Goal: Information Seeking & Learning: Learn about a topic

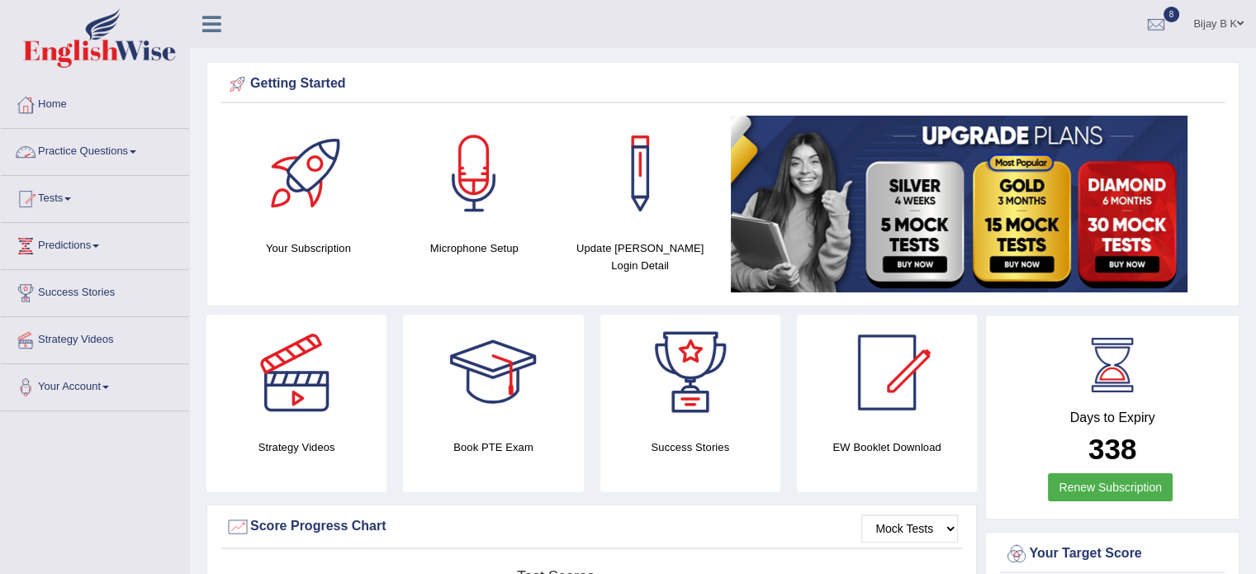
click at [101, 146] on link "Practice Questions" at bounding box center [95, 149] width 188 height 41
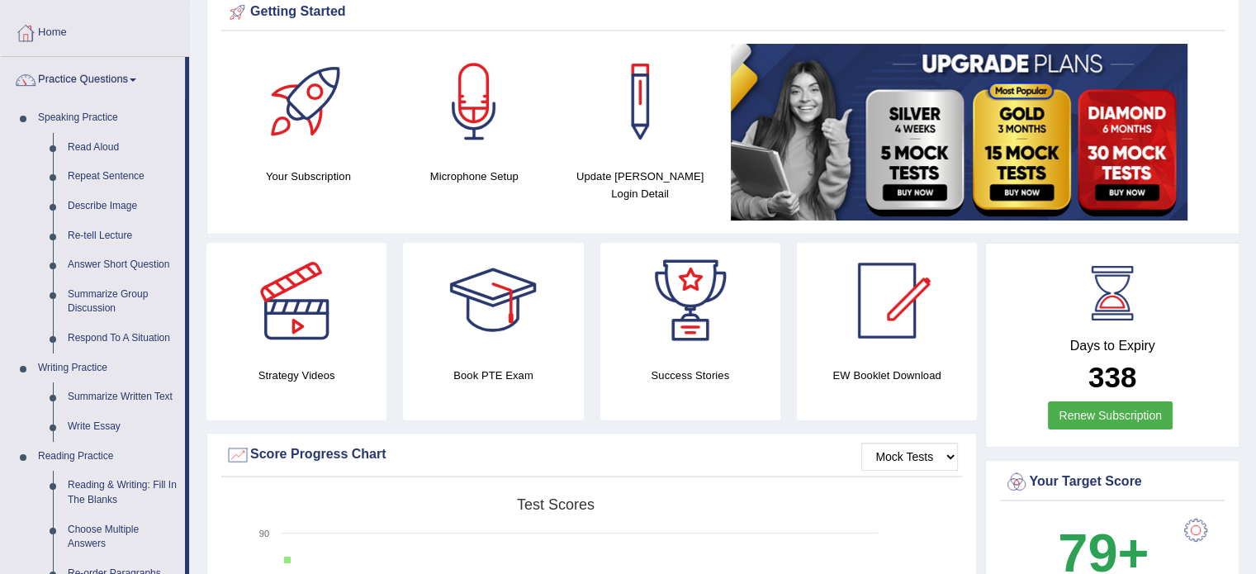
scroll to position [99, 0]
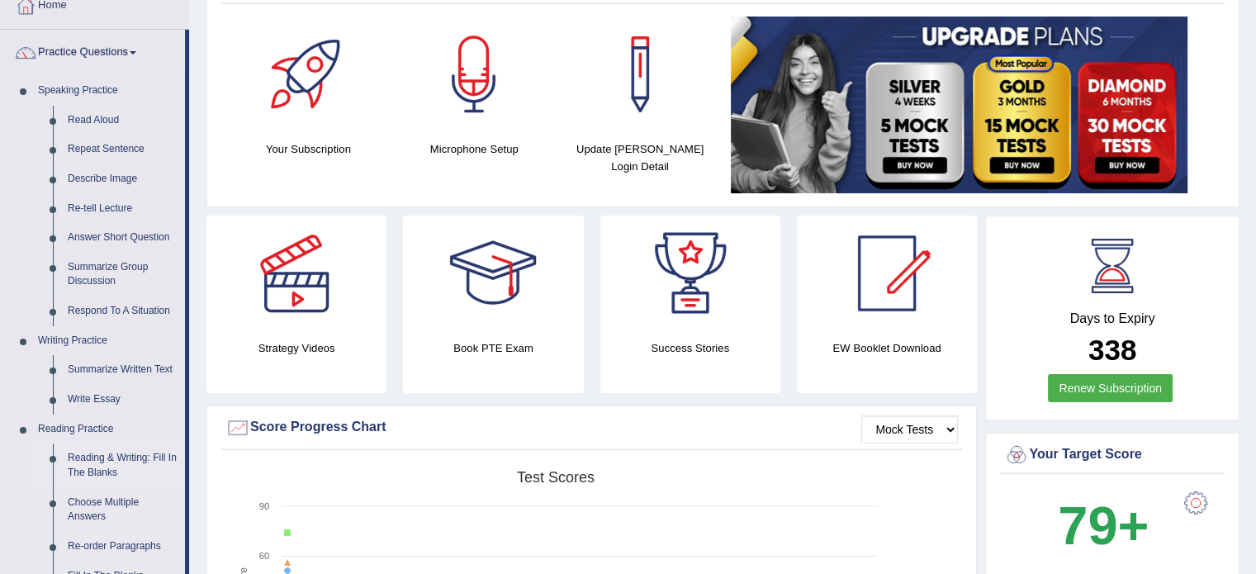
click at [86, 468] on link "Reading & Writing: Fill In The Blanks" at bounding box center [122, 465] width 125 height 44
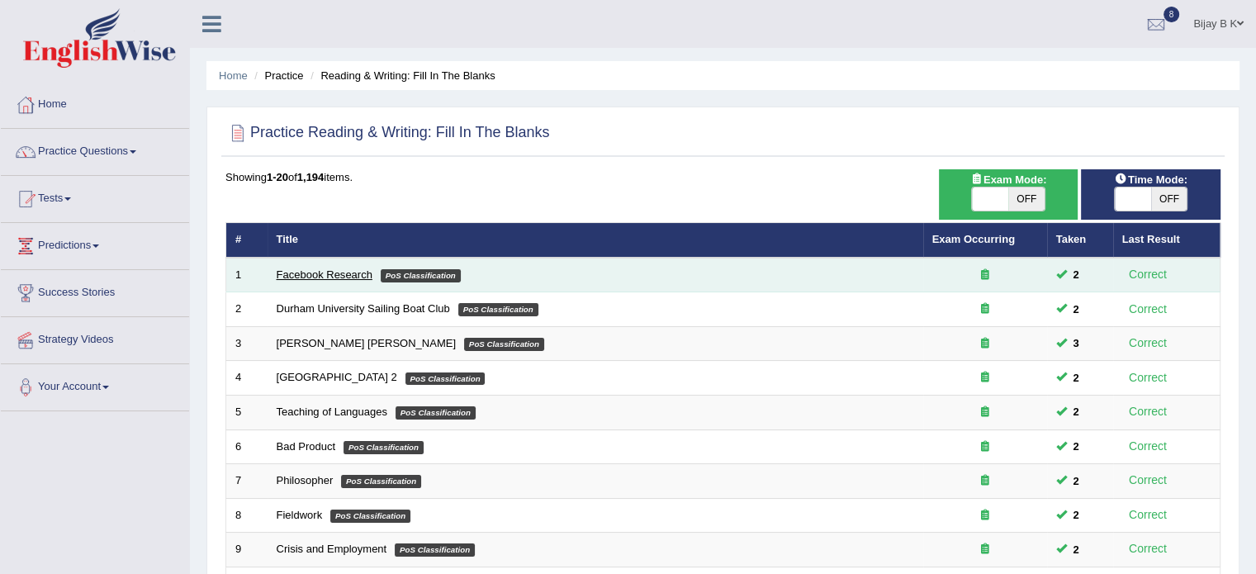
click at [333, 271] on link "Facebook Research" at bounding box center [325, 274] width 96 height 12
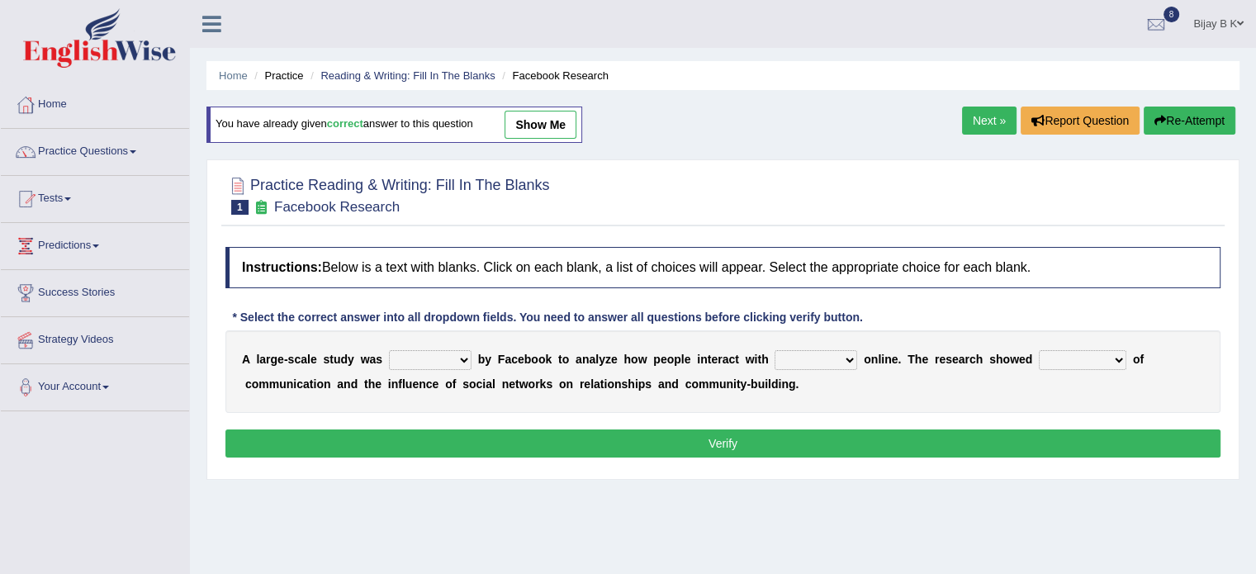
click at [442, 354] on select "surveyed had asked made" at bounding box center [430, 360] width 83 height 20
click at [457, 350] on select "surveyed had asked made" at bounding box center [430, 360] width 83 height 20
select select "made"
click at [389, 350] on select "surveyed had asked made" at bounding box center [430, 360] width 83 height 20
click at [821, 350] on select "together all each other another" at bounding box center [815, 360] width 83 height 20
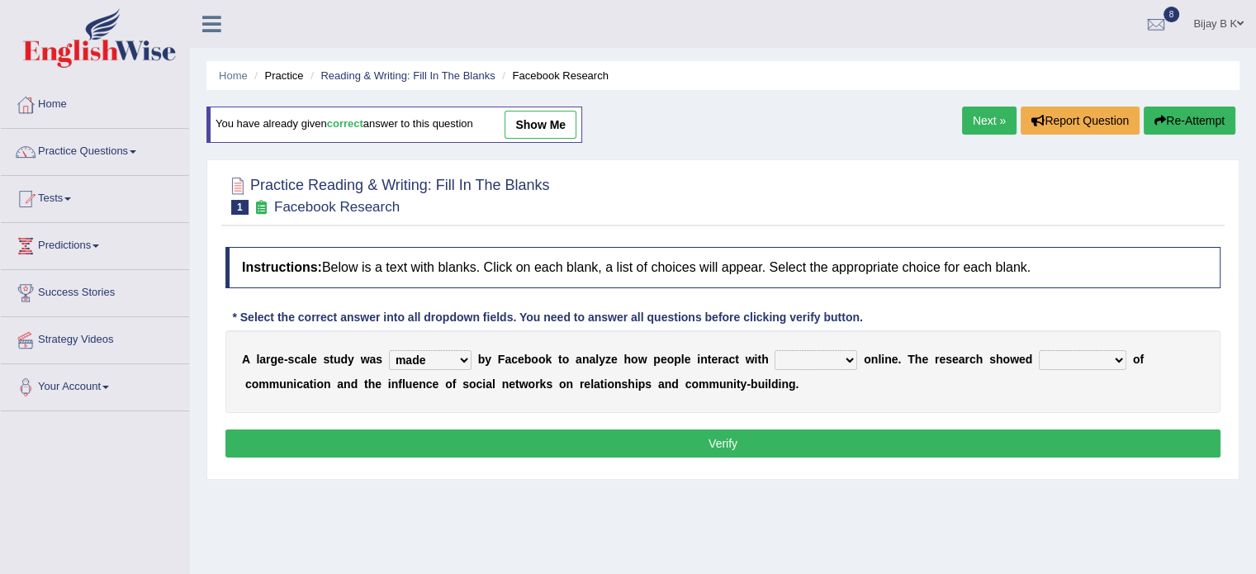
select select "each other"
click at [774, 350] on select "together all each other another" at bounding box center [815, 360] width 83 height 20
click at [1072, 350] on select "advantages standards fellowships patterns" at bounding box center [1083, 360] width 88 height 20
click at [1076, 356] on select "advantages standards fellowships patterns" at bounding box center [1083, 360] width 88 height 20
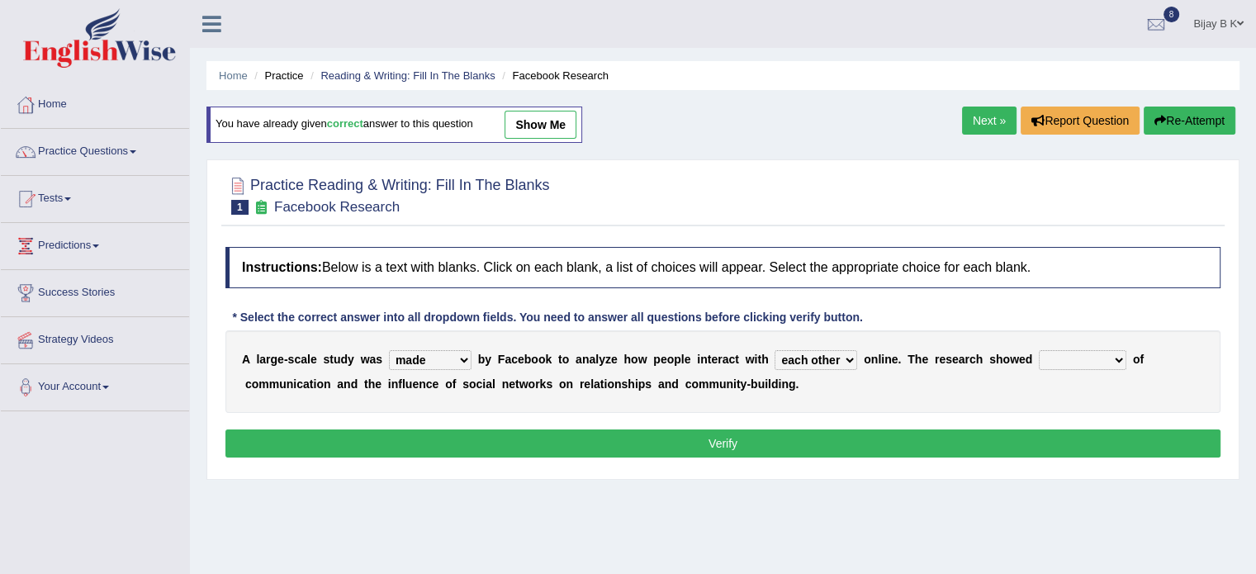
click at [1089, 357] on select "advantages standards fellowships patterns" at bounding box center [1083, 360] width 88 height 20
click at [1103, 359] on select "advantages standards fellowships patterns" at bounding box center [1083, 360] width 88 height 20
select select "patterns"
click at [1039, 350] on select "advantages standards fellowships patterns" at bounding box center [1083, 360] width 88 height 20
click at [751, 438] on button "Verify" at bounding box center [722, 443] width 995 height 28
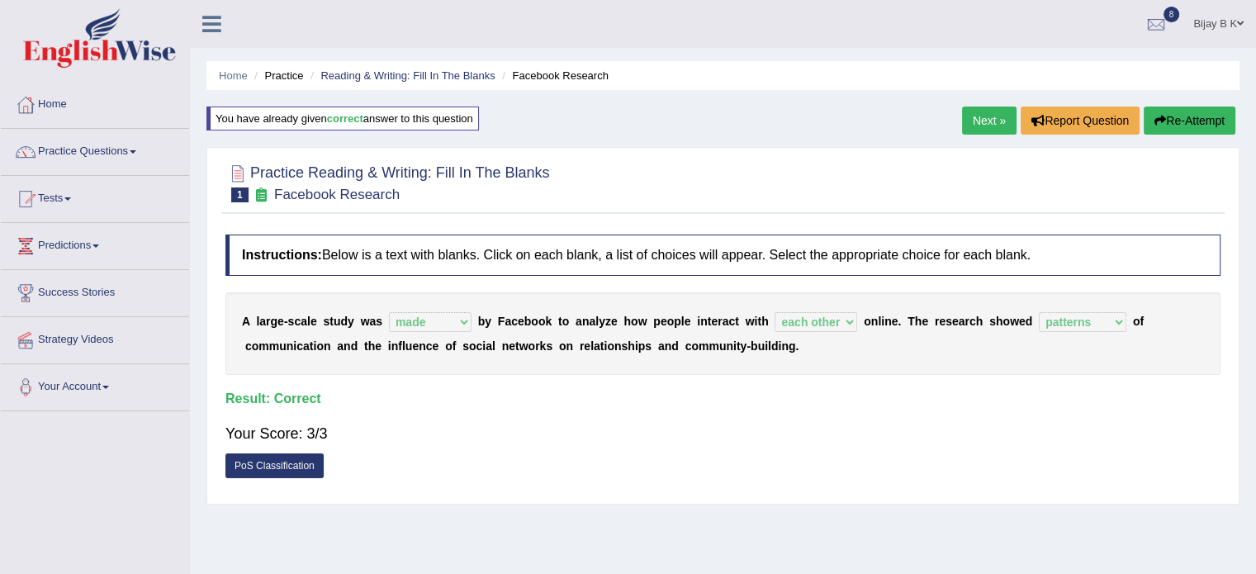
click at [989, 121] on link "Next »" at bounding box center [989, 120] width 54 height 28
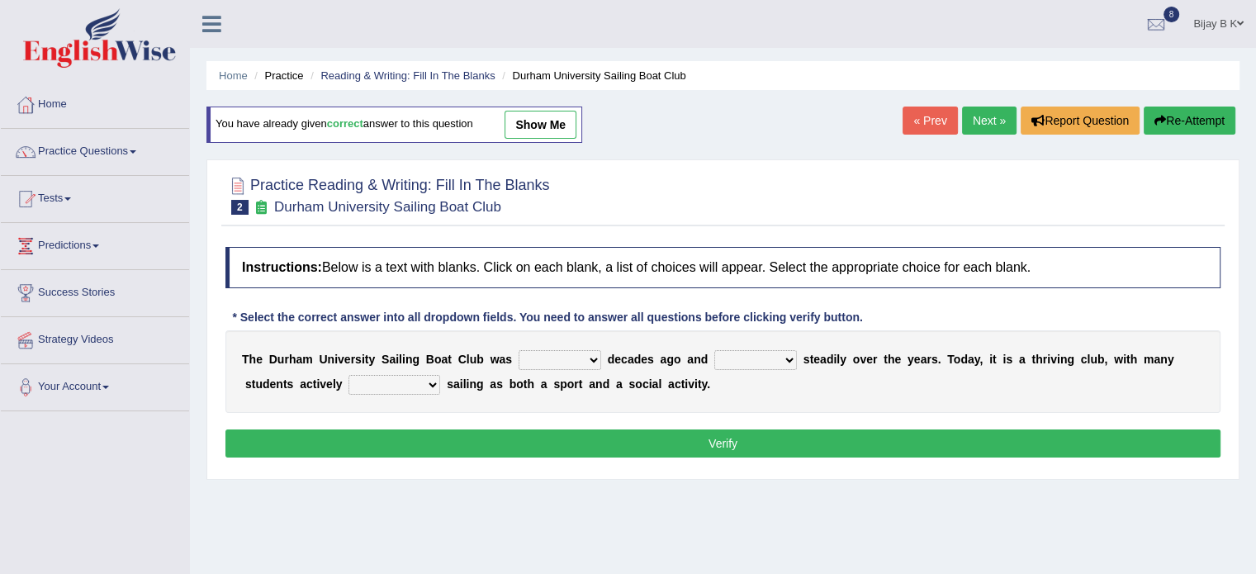
click at [542, 364] on select "found fund founded find" at bounding box center [559, 360] width 83 height 20
select select "founded"
click at [518, 350] on select "found fund founded find" at bounding box center [559, 360] width 83 height 20
click at [778, 350] on select "grow growing has grown grown" at bounding box center [755, 360] width 83 height 20
click at [714, 350] on select "grow growing has grown grown" at bounding box center [755, 360] width 83 height 20
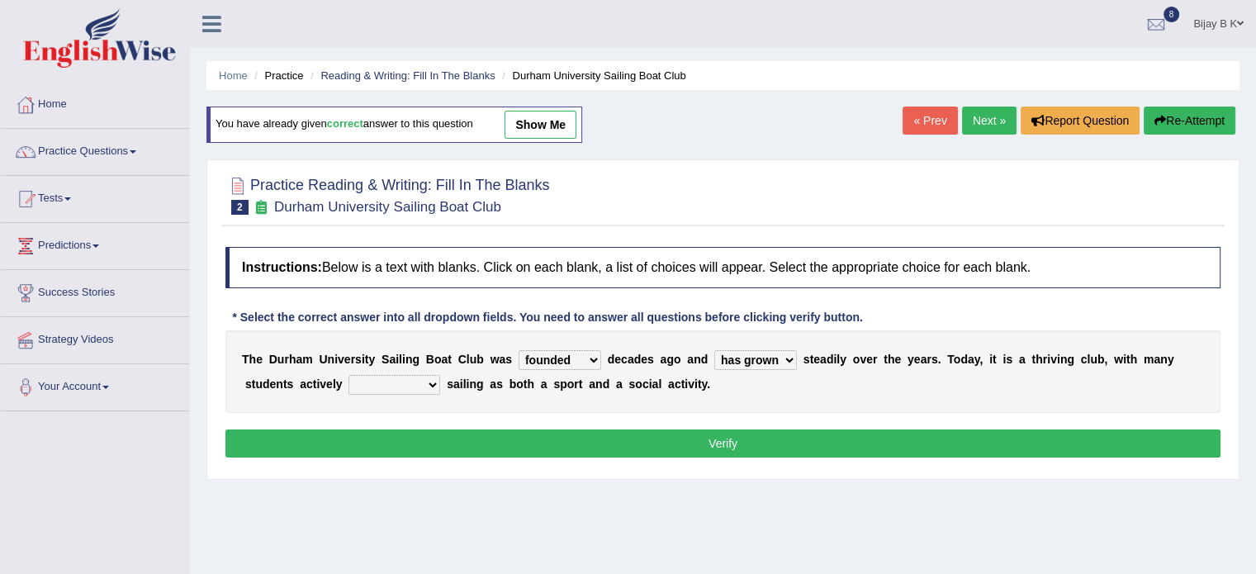
click at [719, 461] on div "Instructions: Below is a text with blanks. Click on each blank, a list of choic…" at bounding box center [722, 355] width 1003 height 232
click at [760, 353] on select "grow growing has grown grown" at bounding box center [755, 360] width 83 height 20
select select "grown"
click at [714, 350] on select "grow growing has grown grown" at bounding box center [755, 360] width 83 height 20
click at [409, 381] on select "enjoy enjoyed are enjoying enjoying" at bounding box center [394, 385] width 92 height 20
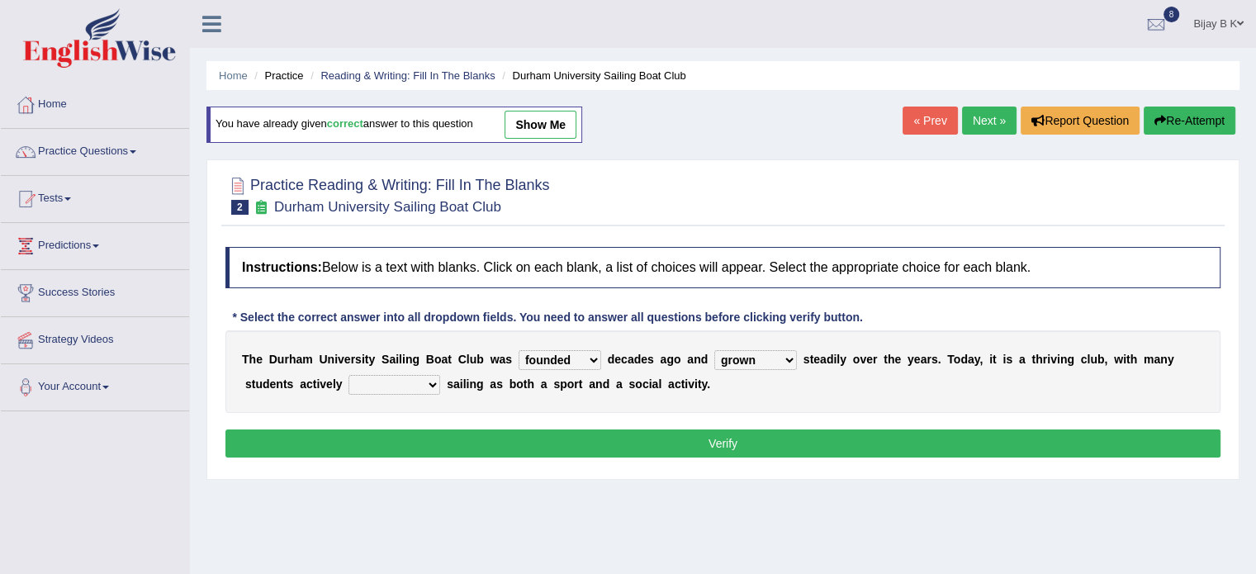
select select "enjoying"
click at [348, 375] on select "enjoy enjoyed are enjoying enjoying" at bounding box center [394, 385] width 92 height 20
click at [580, 447] on button "Verify" at bounding box center [722, 443] width 995 height 28
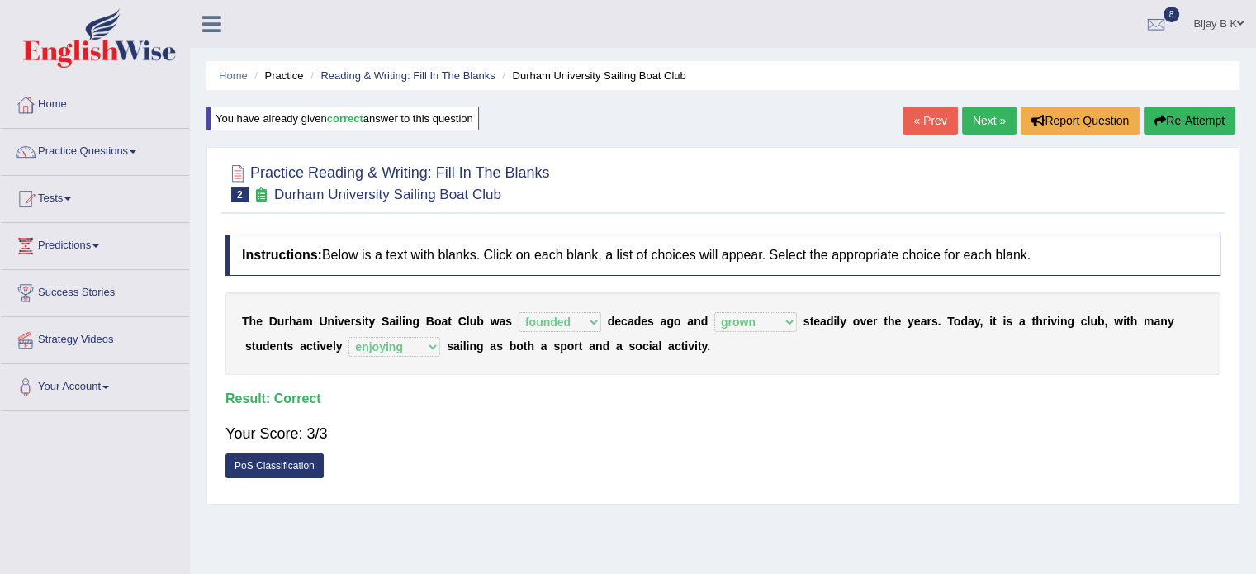
click at [978, 128] on link "Next »" at bounding box center [989, 120] width 54 height 28
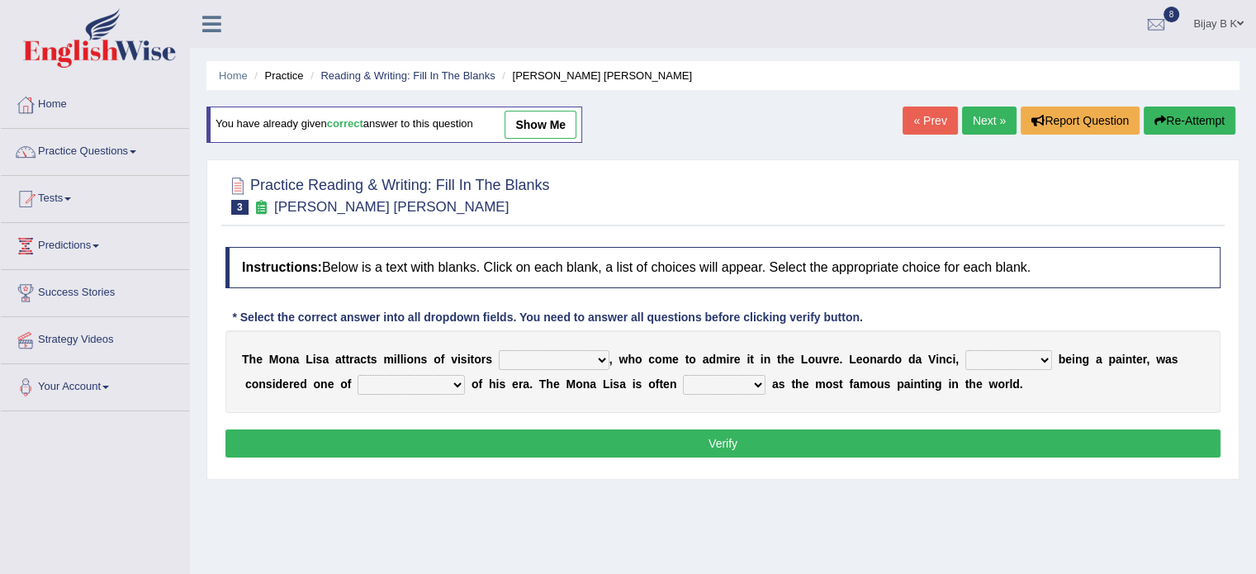
click at [571, 358] on select "around the year the all year all year round per year" at bounding box center [554, 360] width 111 height 20
select select "per year"
click at [499, 350] on select "around the year the all year all year round per year" at bounding box center [554, 360] width 111 height 20
click at [581, 350] on select "around the year the all year all year round per year" at bounding box center [554, 360] width 111 height 20
click at [638, 429] on p "Verify" at bounding box center [722, 443] width 995 height 28
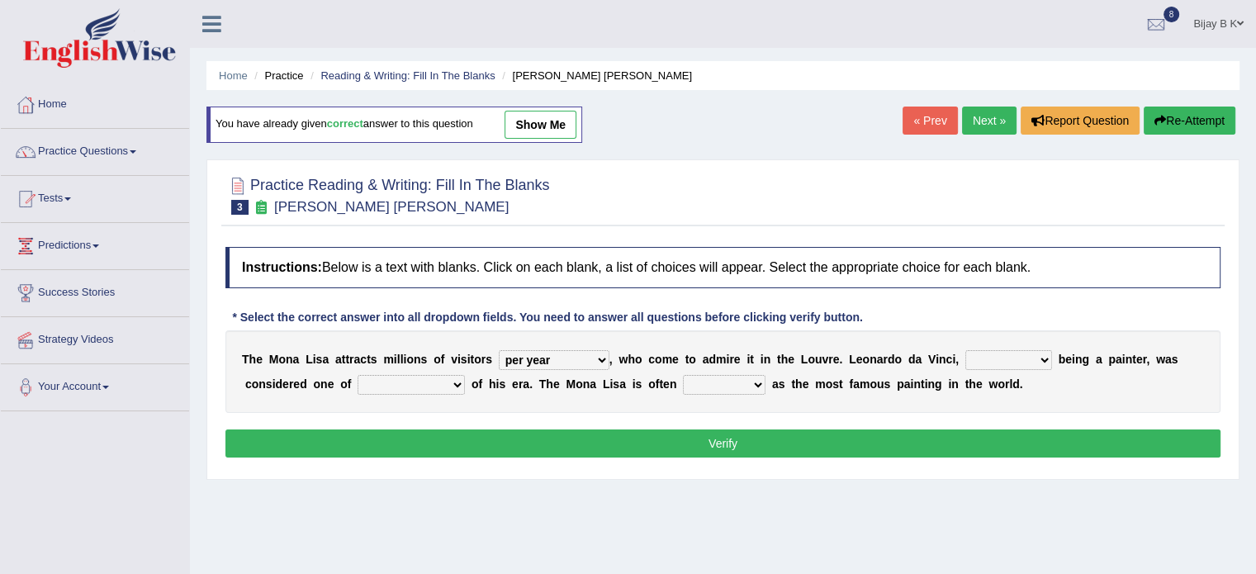
click at [1033, 355] on select "rather than as much as as well as as long as" at bounding box center [1008, 360] width 87 height 20
click at [1106, 415] on div "Instructions: Below is a text with blanks. Click on each blank, a list of choic…" at bounding box center [722, 355] width 1003 height 232
click at [990, 367] on select "rather than as much as as well as as long as" at bounding box center [1008, 360] width 87 height 20
click at [961, 437] on button "Verify" at bounding box center [722, 443] width 995 height 28
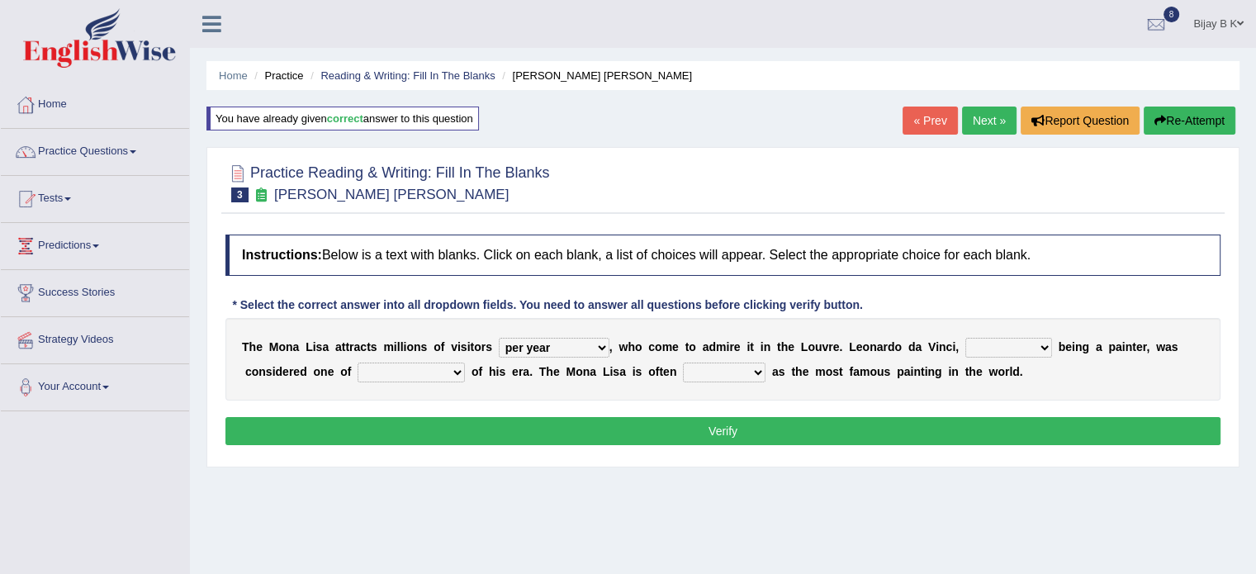
drag, startPoint x: 1017, startPoint y: 333, endPoint x: 1015, endPoint y: 355, distance: 22.4
click at [1015, 355] on div "T h e M o n a L i s a a t t r a c t s m i l l i o n s o f v i s i t o r s aroun…" at bounding box center [722, 359] width 995 height 83
click at [1015, 355] on select "rather than as much as as well as as long as" at bounding box center [1008, 348] width 87 height 20
select select "as well as"
click at [965, 338] on select "rather than as much as as well as as long as" at bounding box center [1008, 348] width 87 height 20
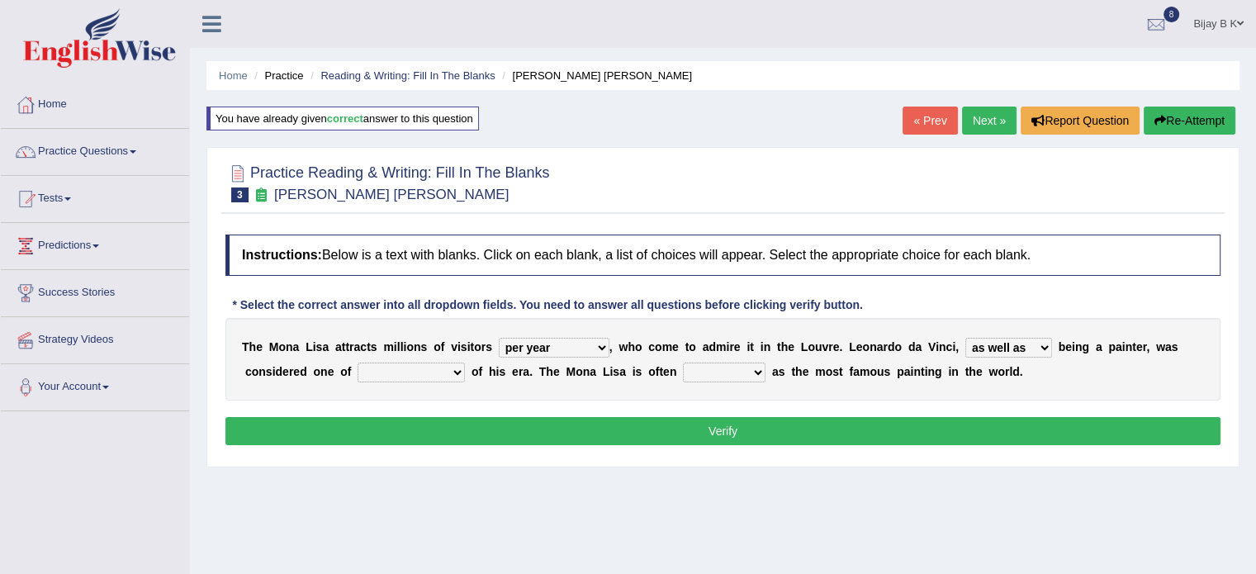
click at [409, 369] on select "better artists artist the better artist the best artists" at bounding box center [410, 372] width 107 height 20
select select "the best artists"
click at [357, 362] on select "better artists artist the better artist the best artists" at bounding box center [410, 372] width 107 height 20
click at [735, 363] on select "classified suggested predicted described" at bounding box center [724, 372] width 83 height 20
select select "described"
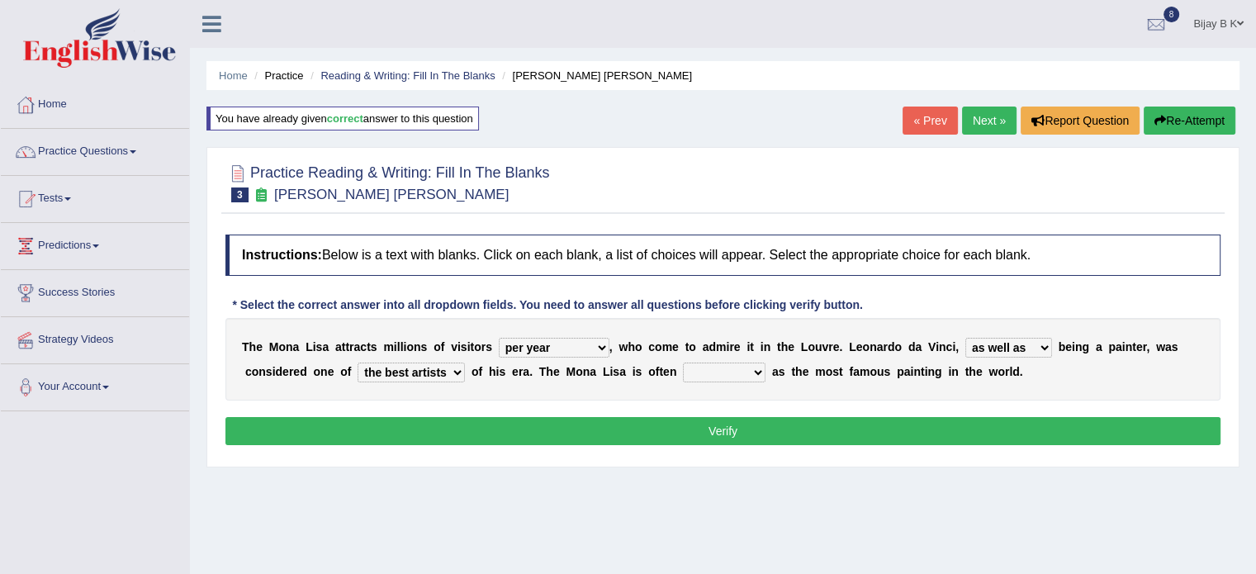
click at [683, 362] on select "classified suggested predicted described" at bounding box center [724, 372] width 83 height 20
click at [686, 436] on button "Verify" at bounding box center [722, 431] width 995 height 28
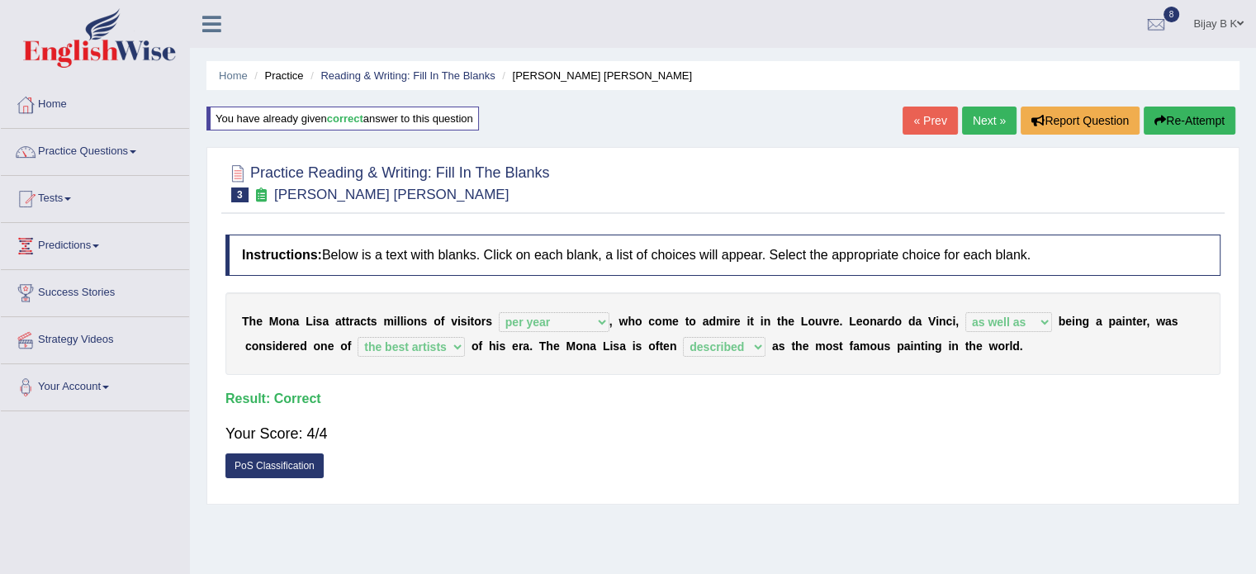
click at [962, 114] on link "Next »" at bounding box center [989, 120] width 54 height 28
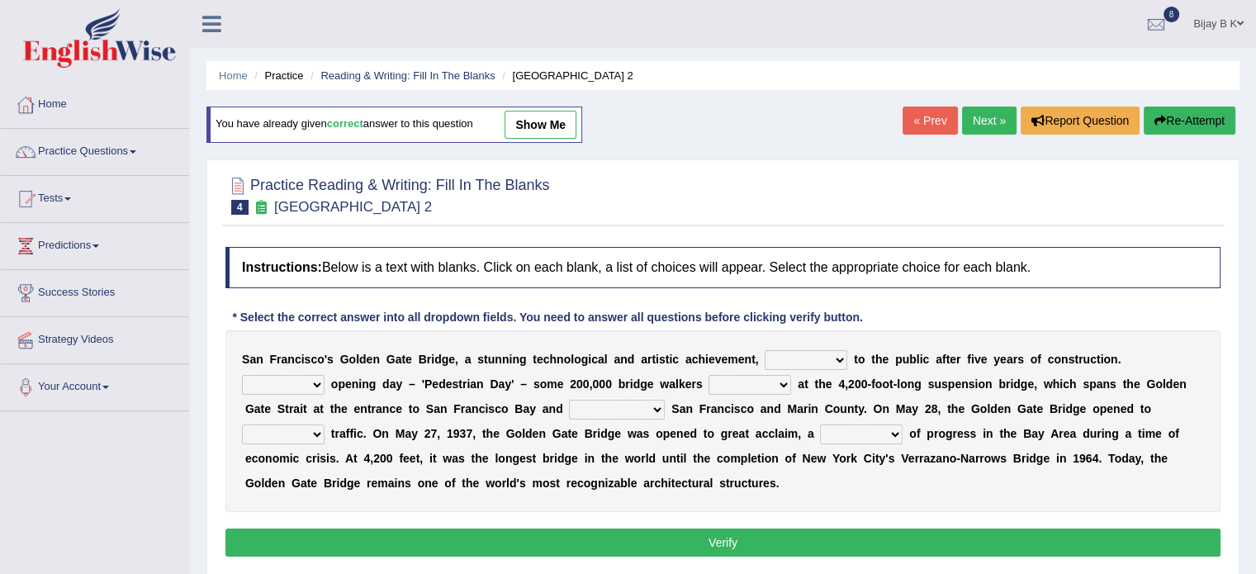
click at [821, 358] on select "opens closes appears equals" at bounding box center [805, 360] width 83 height 20
click at [738, 358] on b "e" at bounding box center [741, 358] width 7 height 13
click at [802, 360] on select "opens closes appears equals" at bounding box center [805, 360] width 83 height 20
select select "opens"
click at [764, 350] on select "opens closes appears equals" at bounding box center [805, 360] width 83 height 20
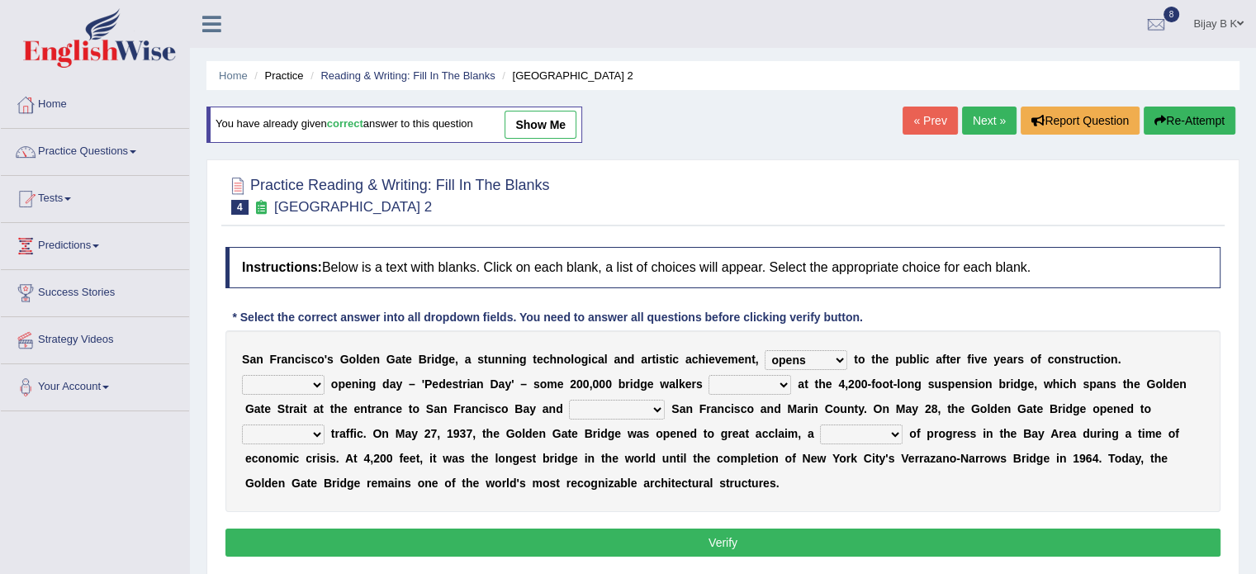
click at [764, 378] on select "stationed looked marveled laughed" at bounding box center [749, 385] width 83 height 20
click at [303, 378] on select "On During Since When" at bounding box center [283, 385] width 83 height 20
select select "On"
click at [242, 375] on select "On During Since When" at bounding box center [283, 385] width 83 height 20
click at [733, 375] on select "stationed looked marveled laughed" at bounding box center [749, 385] width 83 height 20
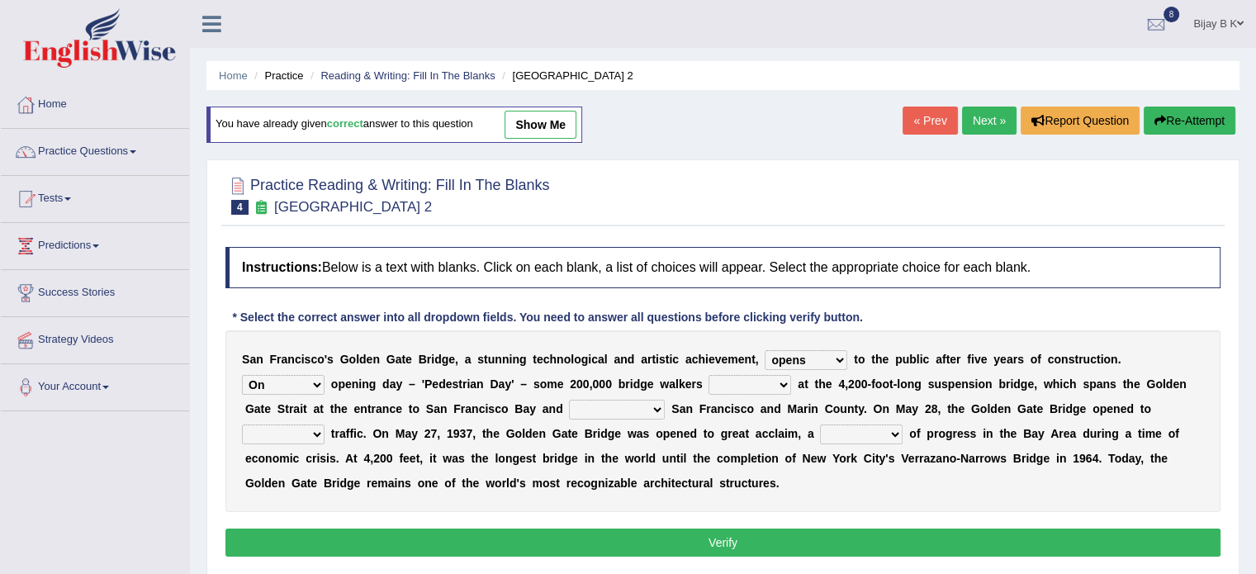
select select "marveled"
click at [708, 375] on select "stationed looked marveled laughed" at bounding box center [749, 385] width 83 height 20
click at [602, 403] on select "separates connects channels differentiates" at bounding box center [617, 410] width 96 height 20
select select "connects"
click at [569, 400] on select "separates connects channels differentiates" at bounding box center [617, 410] width 96 height 20
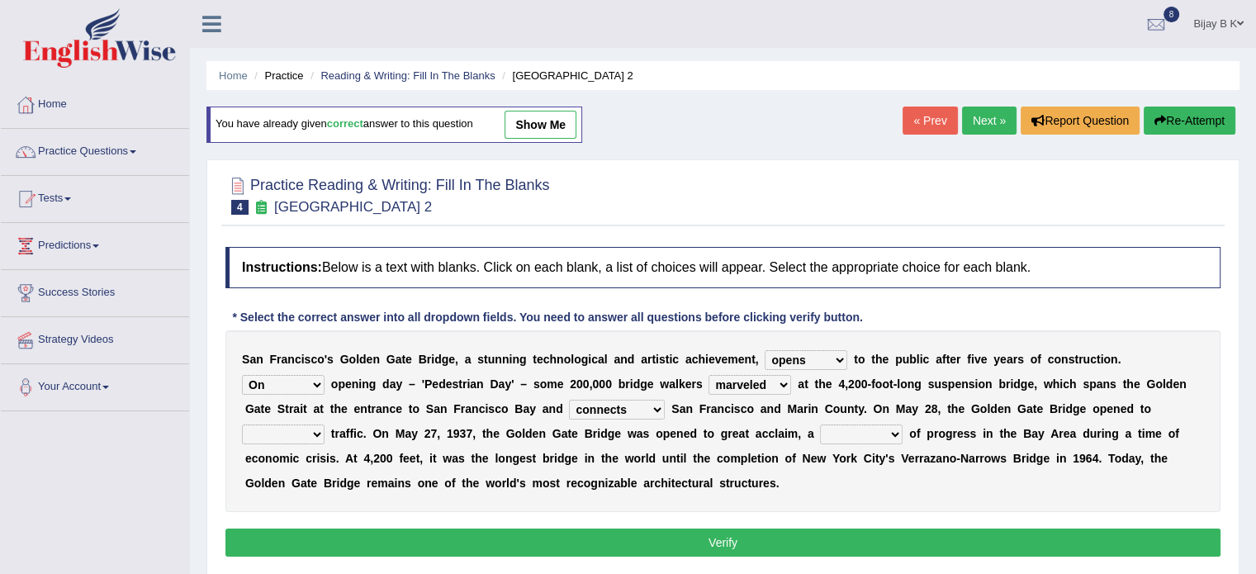
click at [868, 429] on select "denial symbol technique yield" at bounding box center [861, 434] width 83 height 20
click at [267, 429] on select "aquatic vehicular airborne watertight" at bounding box center [283, 434] width 83 height 20
select select "vehicular"
click at [242, 424] on select "aquatic vehicular airborne watertight" at bounding box center [283, 434] width 83 height 20
click at [870, 432] on select "denial symbol technique yield" at bounding box center [861, 434] width 83 height 20
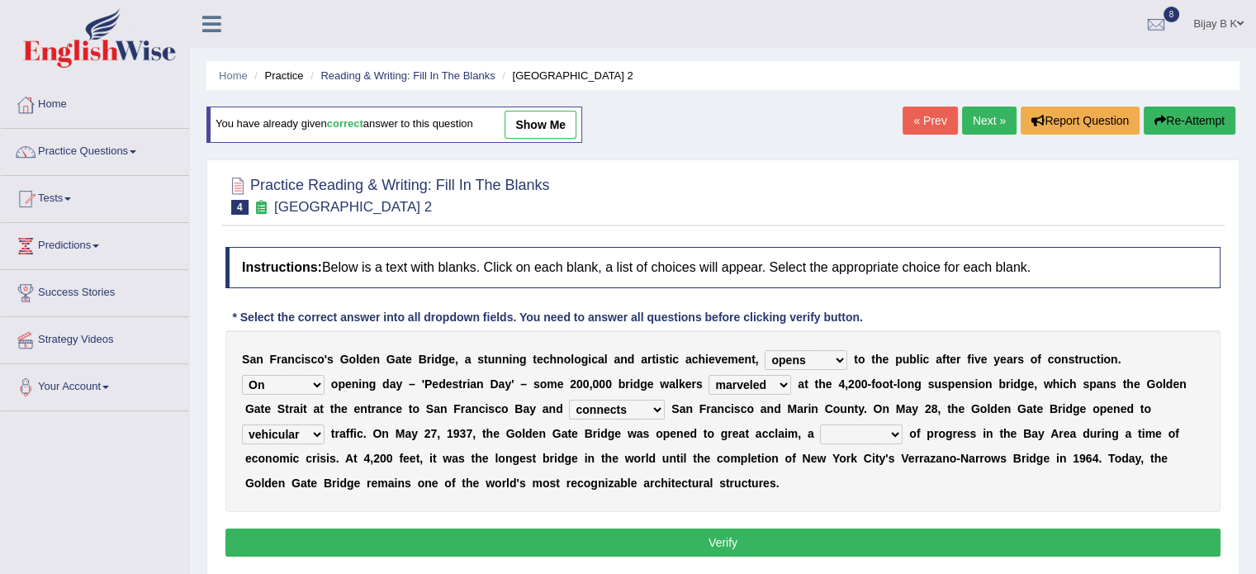
select select "symbol"
click at [820, 424] on select "denial symbol technique yield" at bounding box center [861, 434] width 83 height 20
click at [724, 541] on button "Verify" at bounding box center [722, 542] width 995 height 28
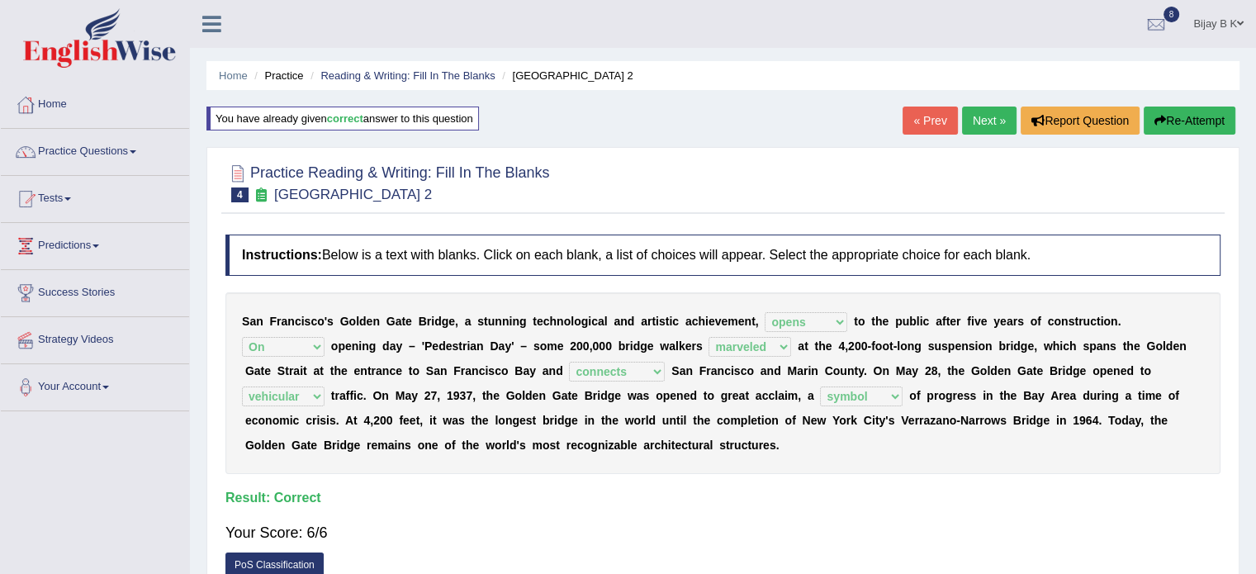
click at [974, 109] on link "Next »" at bounding box center [989, 120] width 54 height 28
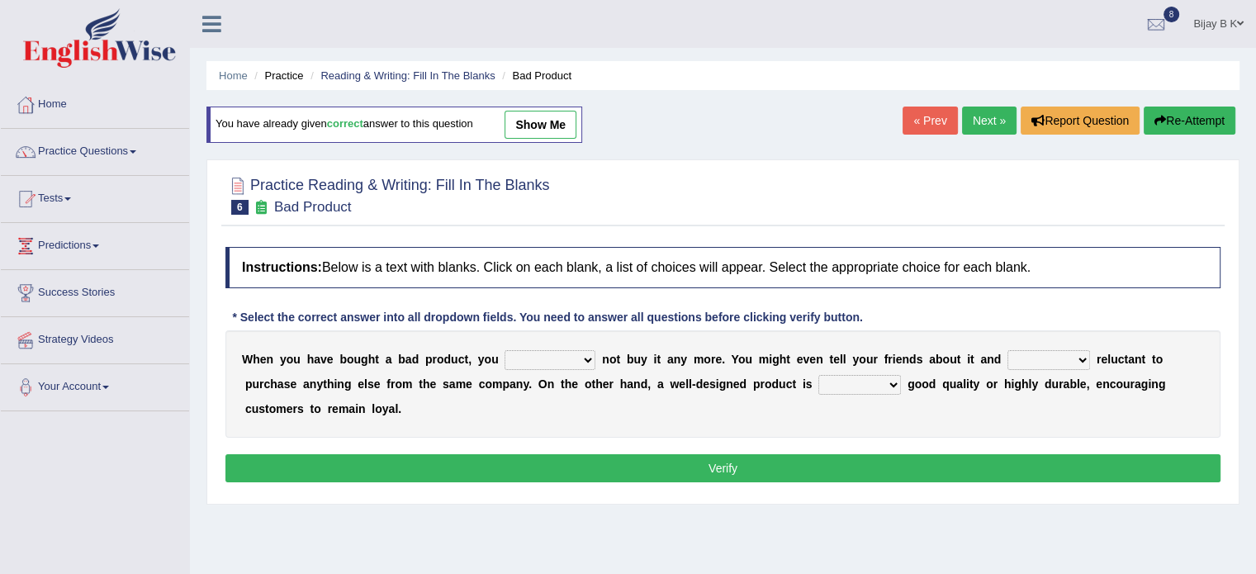
click at [558, 117] on link "show me" at bounding box center [540, 125] width 72 height 28
select select "should"
select select "be"
select select "either"
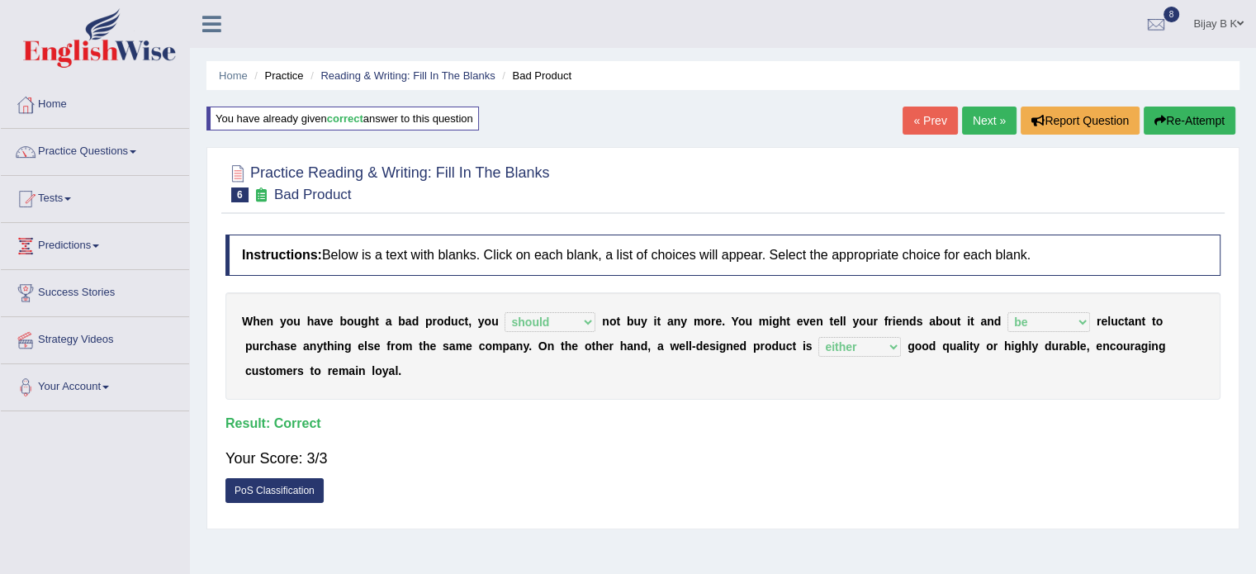
click at [558, 117] on div "Home Practice Reading & Writing: Fill In The Blanks Bad Product You have alread…" at bounding box center [723, 413] width 1066 height 826
click at [545, 69] on li "Bad Product" at bounding box center [534, 76] width 73 height 16
click at [456, 118] on div "You have already given correct answer to this question" at bounding box center [342, 118] width 272 height 24
click at [251, 478] on link "PoS Classification" at bounding box center [274, 490] width 98 height 25
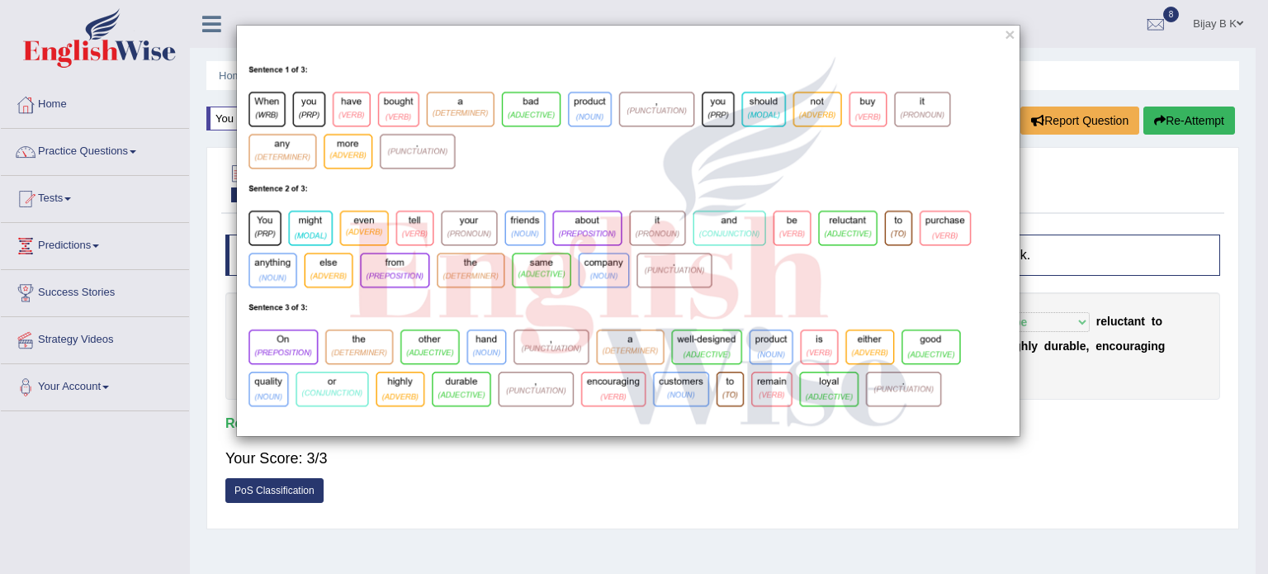
click at [1154, 187] on div "×" at bounding box center [628, 231] width 1256 height 412
click at [1011, 26] on button "×" at bounding box center [1010, 34] width 10 height 17
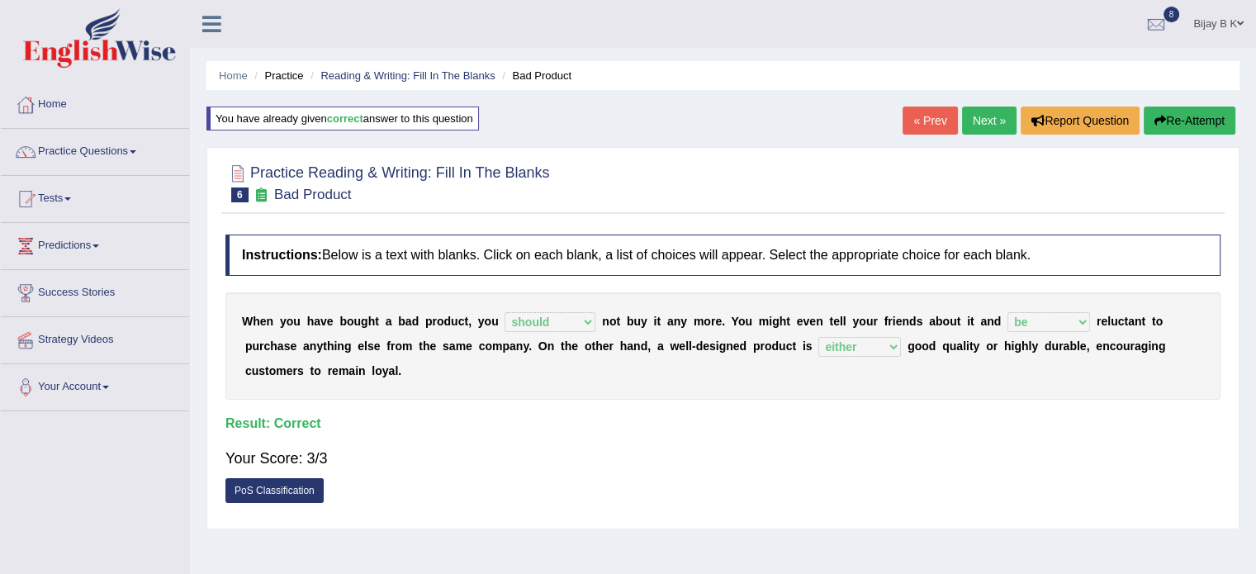
click at [927, 117] on link "« Prev" at bounding box center [929, 120] width 54 height 28
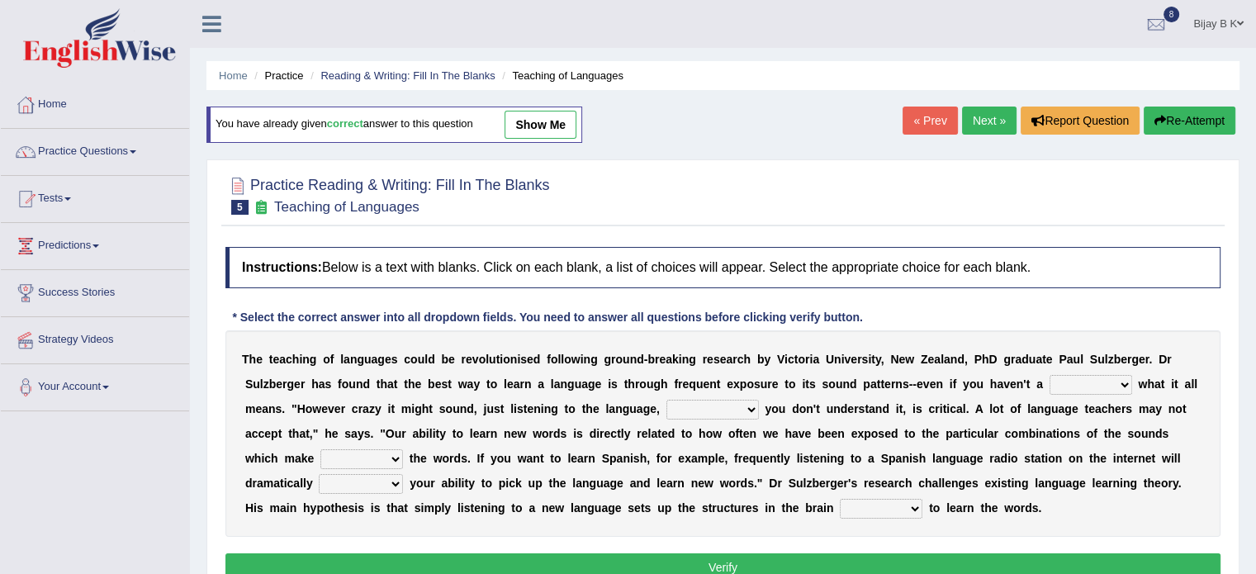
click at [987, 120] on link "Next »" at bounding box center [989, 120] width 54 height 28
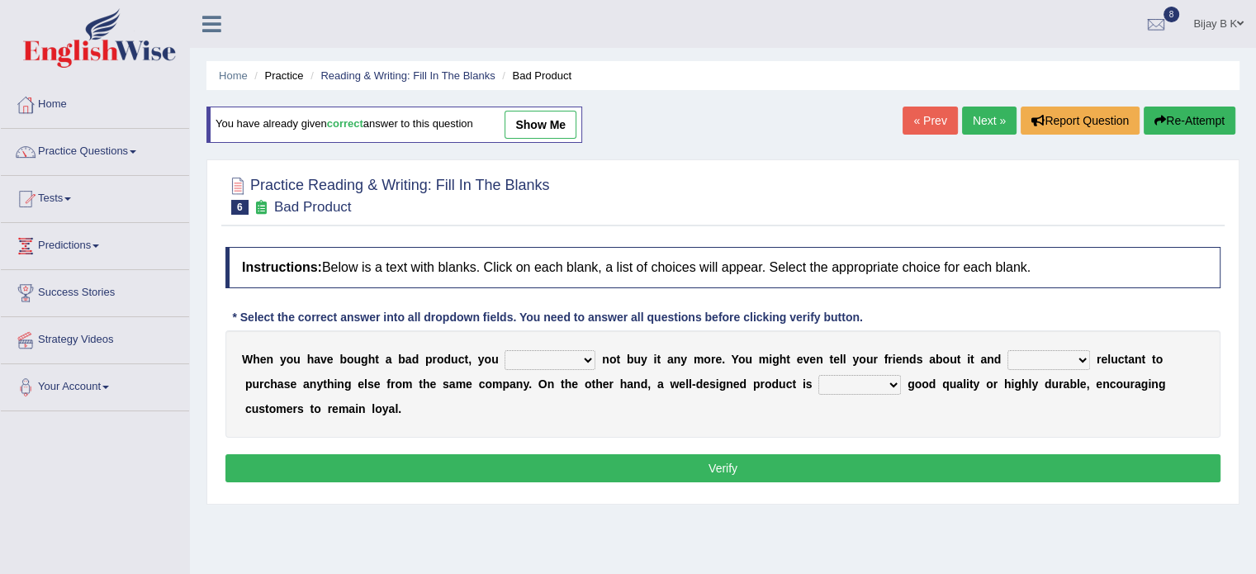
click at [1016, 362] on select "is are be being" at bounding box center [1048, 360] width 83 height 20
click at [835, 387] on select "both also neither either" at bounding box center [859, 385] width 83 height 20
click at [755, 330] on div "W h e n y o u h a v e b o u g h t a b a d p r o d u c t , y o u would have shou…" at bounding box center [722, 383] width 995 height 107
click at [563, 357] on select "would have should have should" at bounding box center [549, 360] width 91 height 20
select select "should"
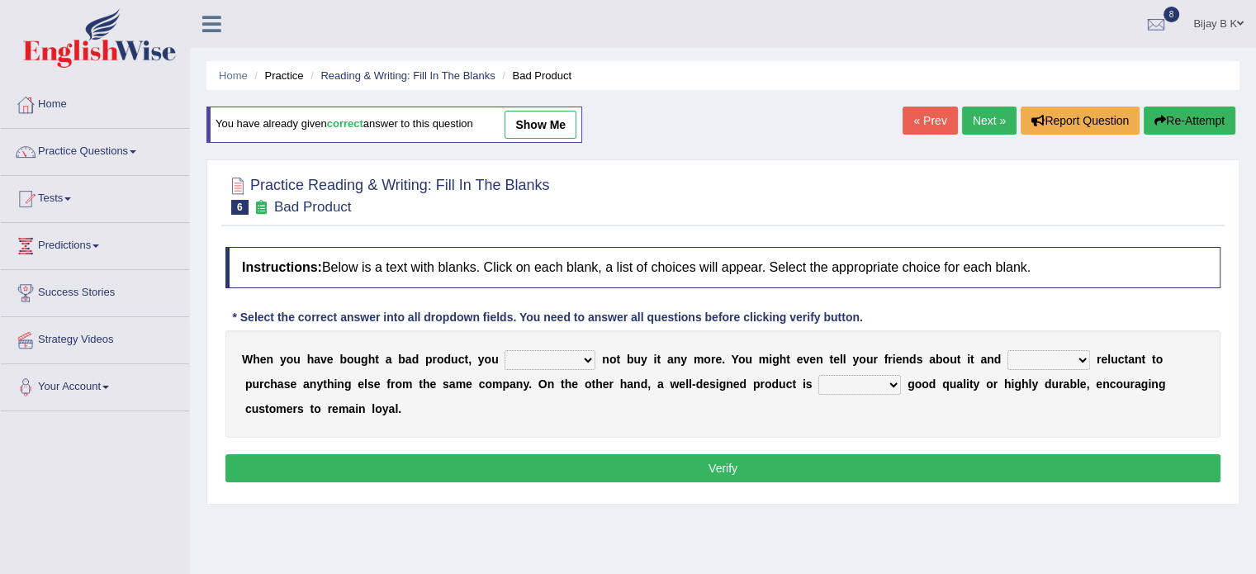
click at [504, 350] on select "would have should have should" at bounding box center [549, 360] width 91 height 20
click at [1059, 354] on select "is are be being" at bounding box center [1048, 360] width 83 height 20
select select "be"
click at [1007, 350] on select "is are be being" at bounding box center [1048, 360] width 83 height 20
click at [849, 376] on select "both also neither either" at bounding box center [859, 385] width 83 height 20
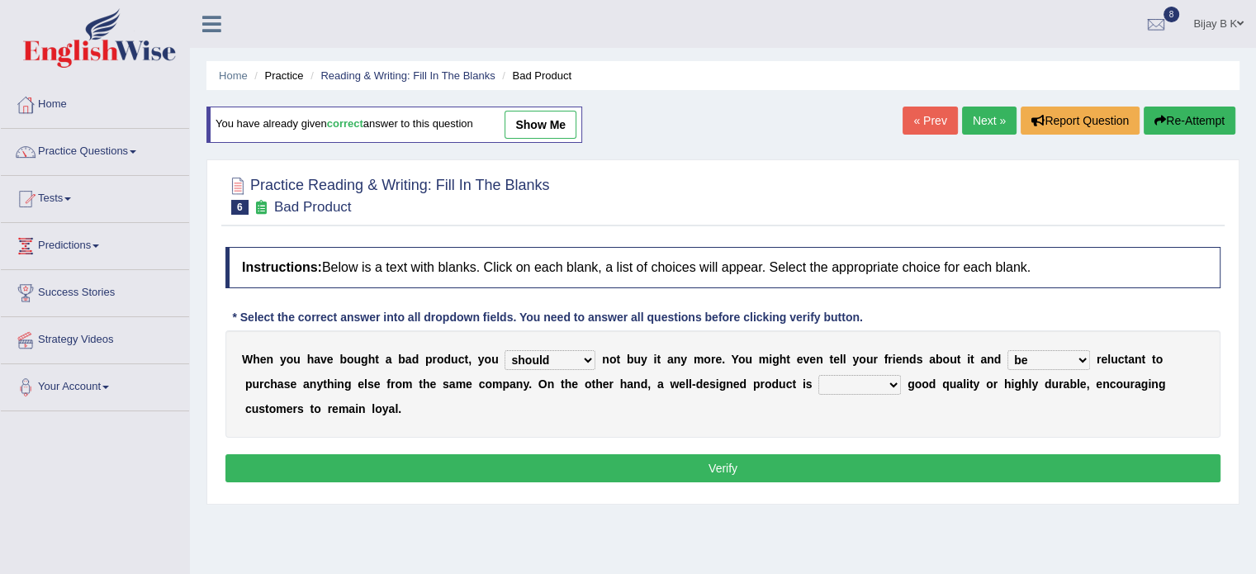
select select "either"
click at [818, 375] on select "both also neither either" at bounding box center [859, 385] width 83 height 20
click at [824, 461] on button "Verify" at bounding box center [722, 468] width 995 height 28
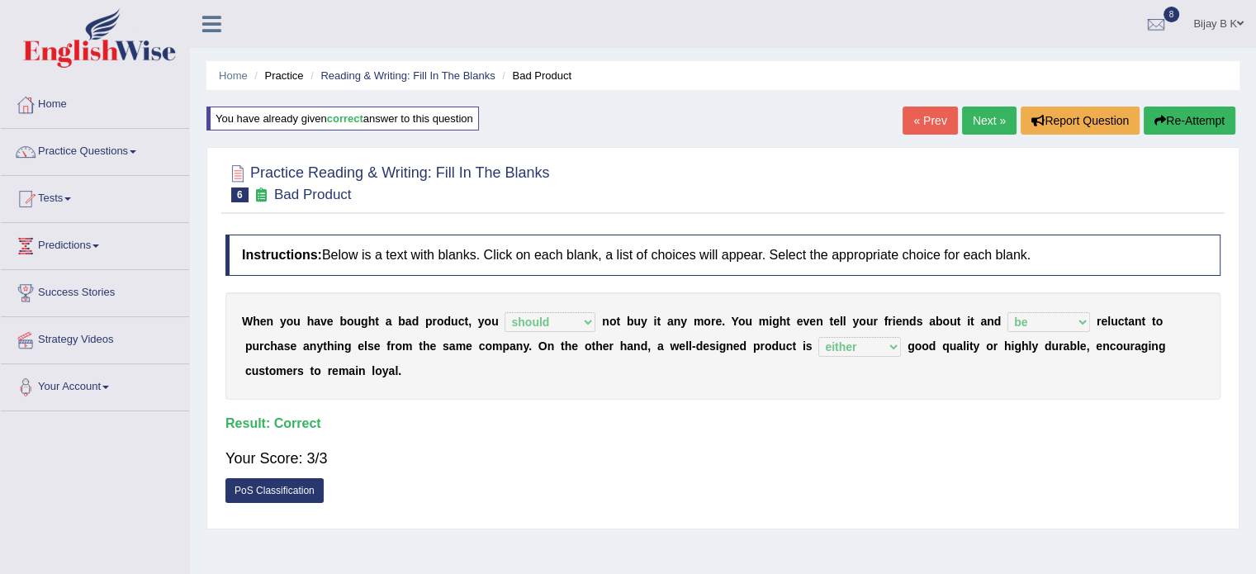
click at [1003, 107] on link "Next »" at bounding box center [989, 120] width 54 height 28
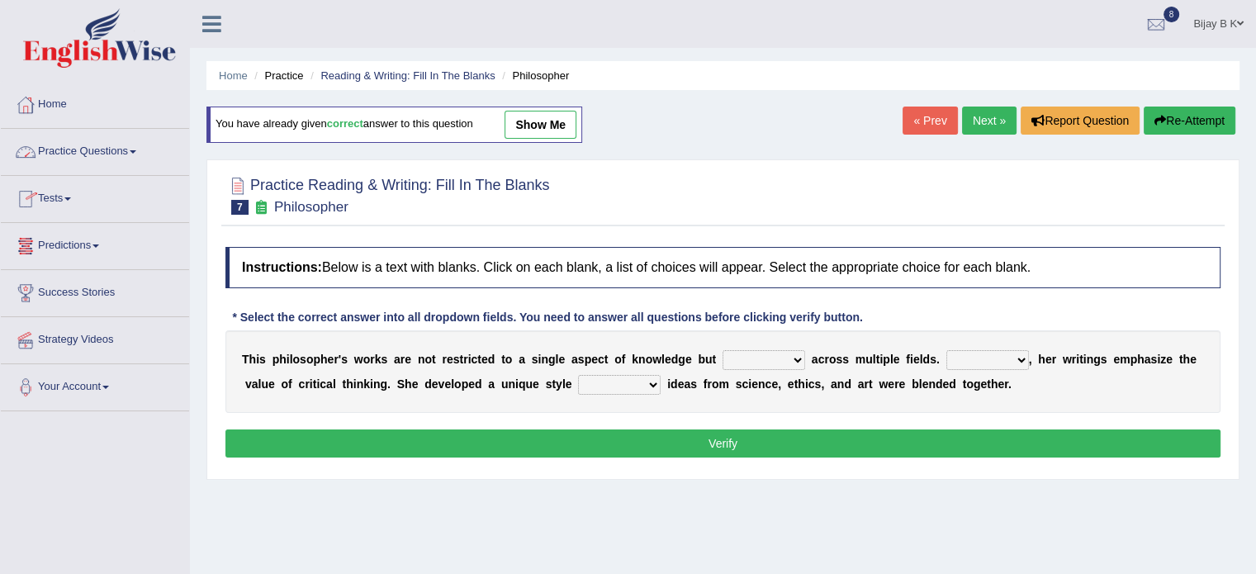
click at [108, 158] on link "Practice Questions" at bounding box center [95, 149] width 188 height 41
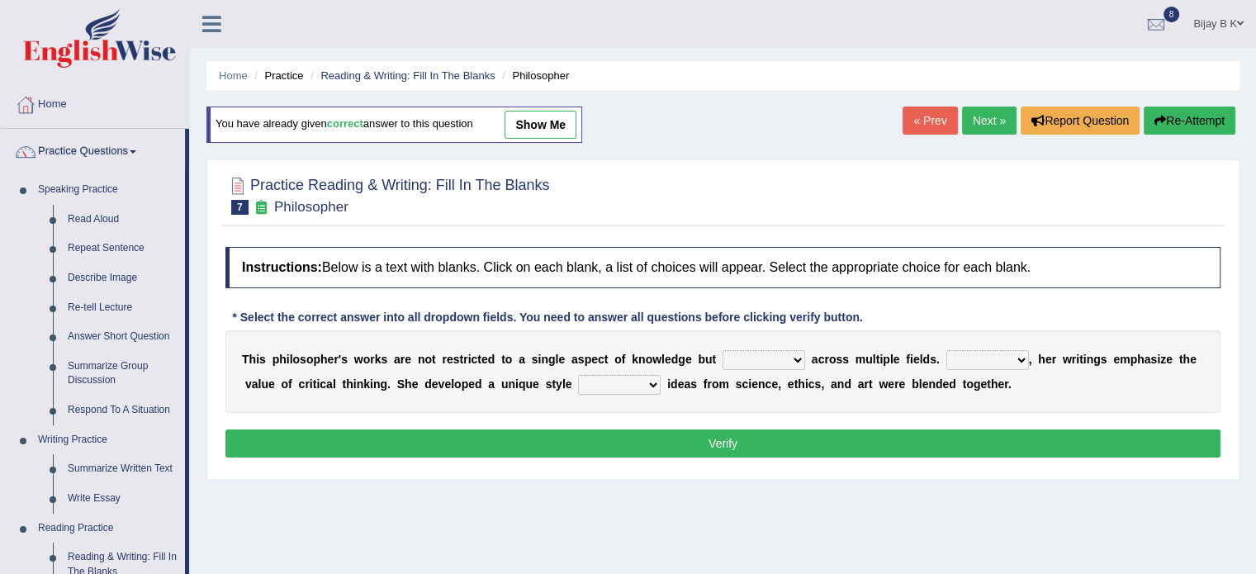
click at [196, 514] on div "Home Practice Reading & Writing: Fill In The Blanks Philosopher You have alread…" at bounding box center [723, 413] width 1066 height 826
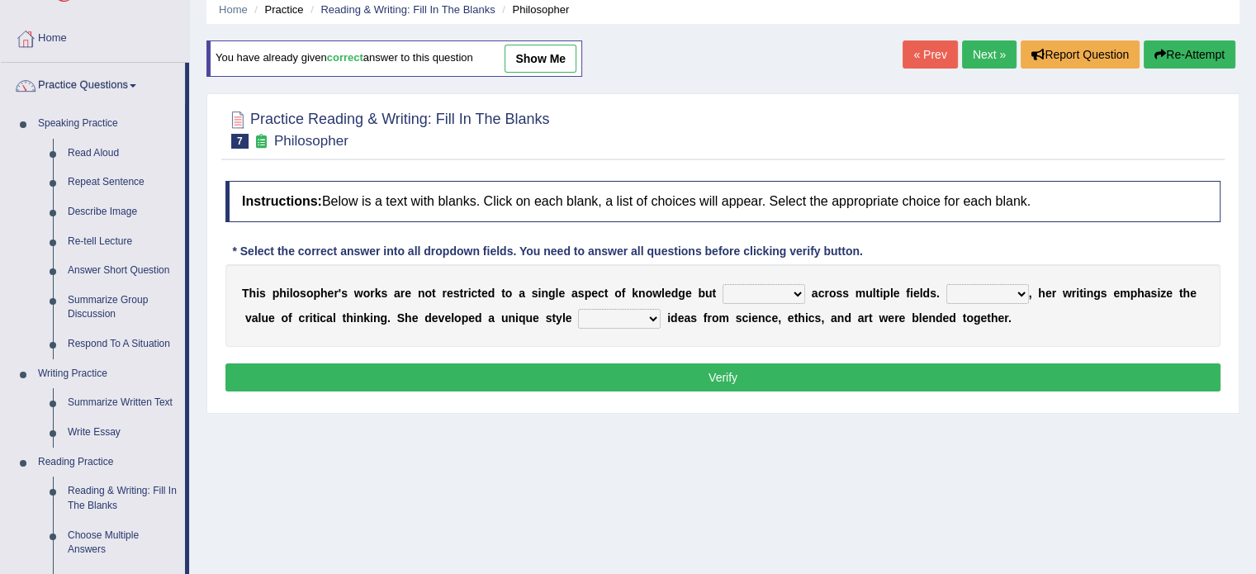
scroll to position [99, 0]
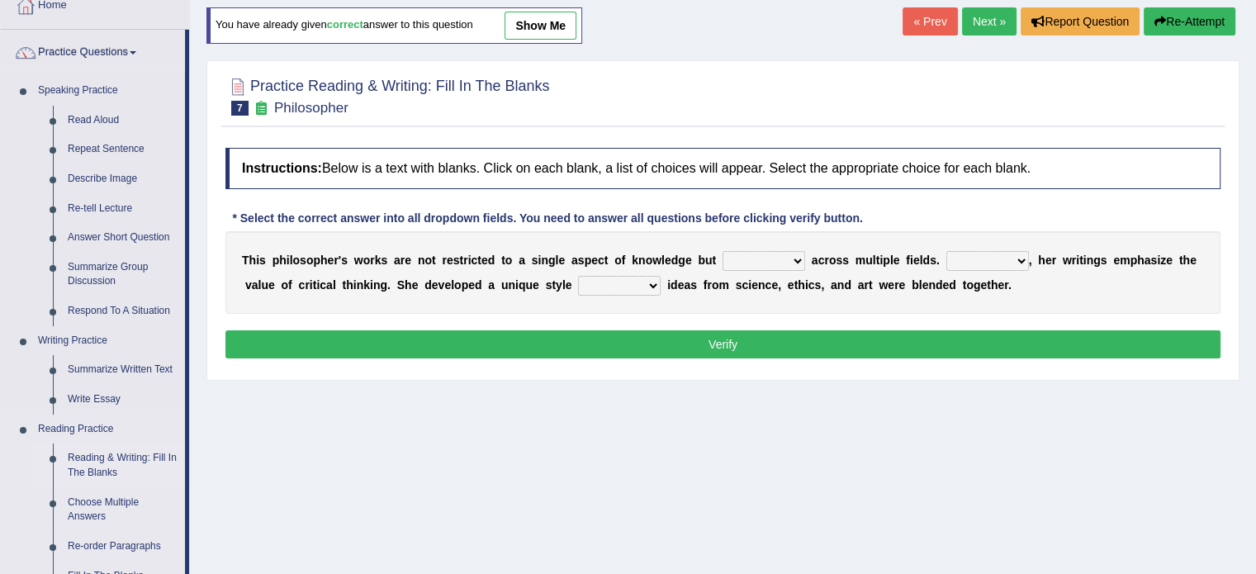
click at [132, 463] on link "Reading & Writing: Fill In The Blanks" at bounding box center [122, 465] width 125 height 44
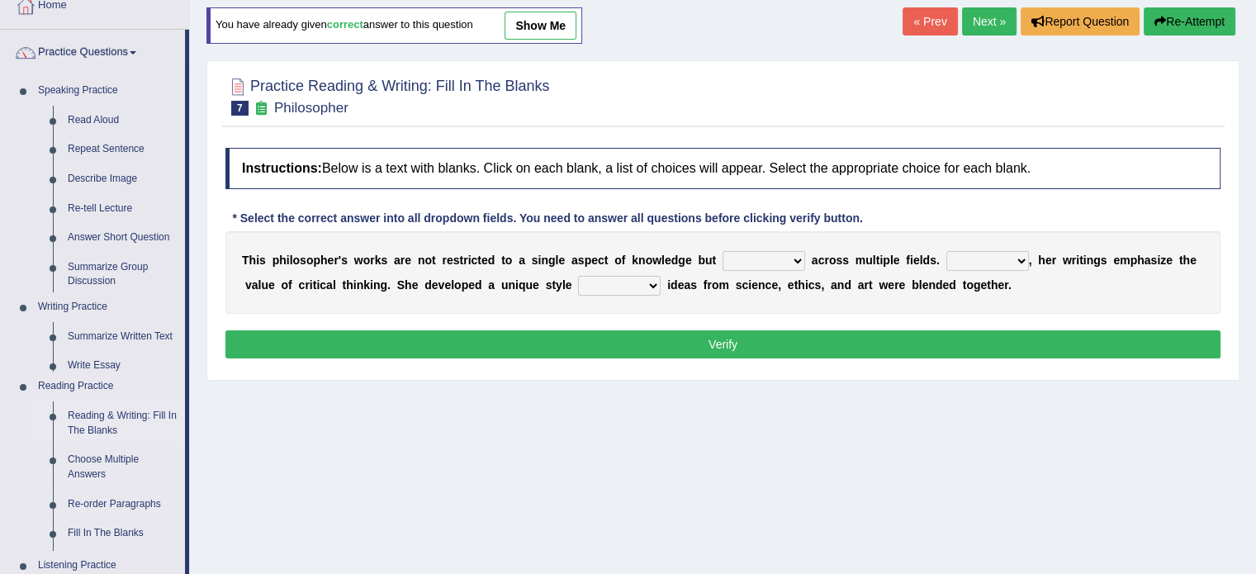
click at [132, 463] on ul "Speaking Practice Read Aloud Repeat Sentence Describe Image Re-tell Lecture Ans…" at bounding box center [93, 448] width 184 height 745
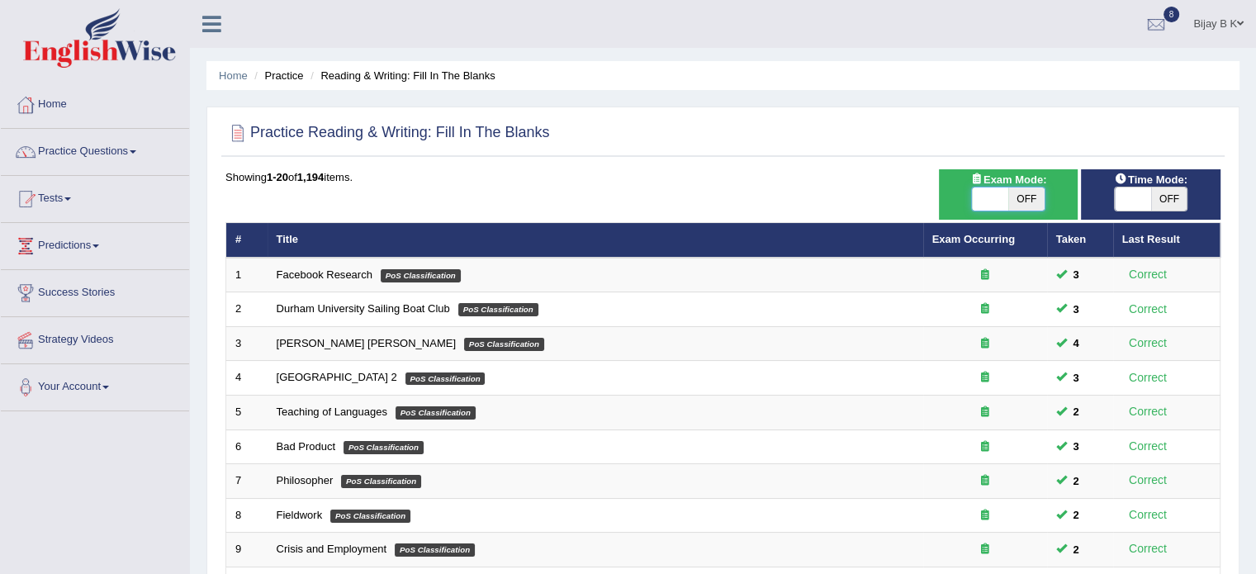
click at [1003, 204] on span at bounding box center [990, 198] width 36 height 23
checkbox input "true"
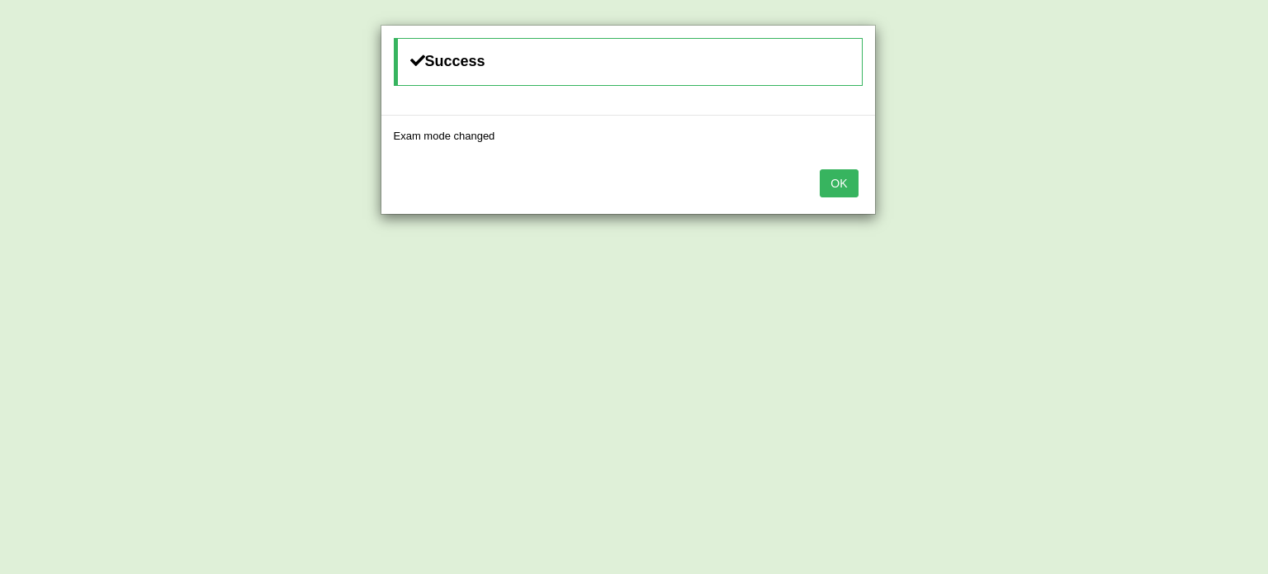
click at [852, 170] on button "OK" at bounding box center [839, 183] width 38 height 28
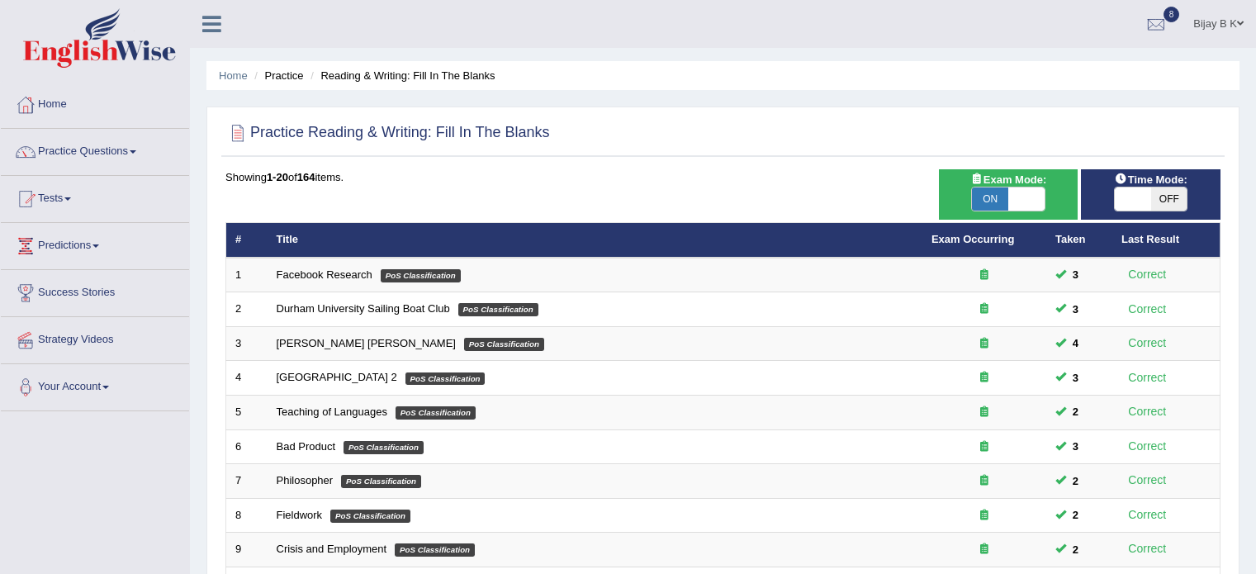
click at [1124, 201] on div "Time Mode: ON OFF" at bounding box center [1151, 194] width 140 height 50
click at [1124, 201] on span at bounding box center [1132, 198] width 36 height 23
checkbox input "true"
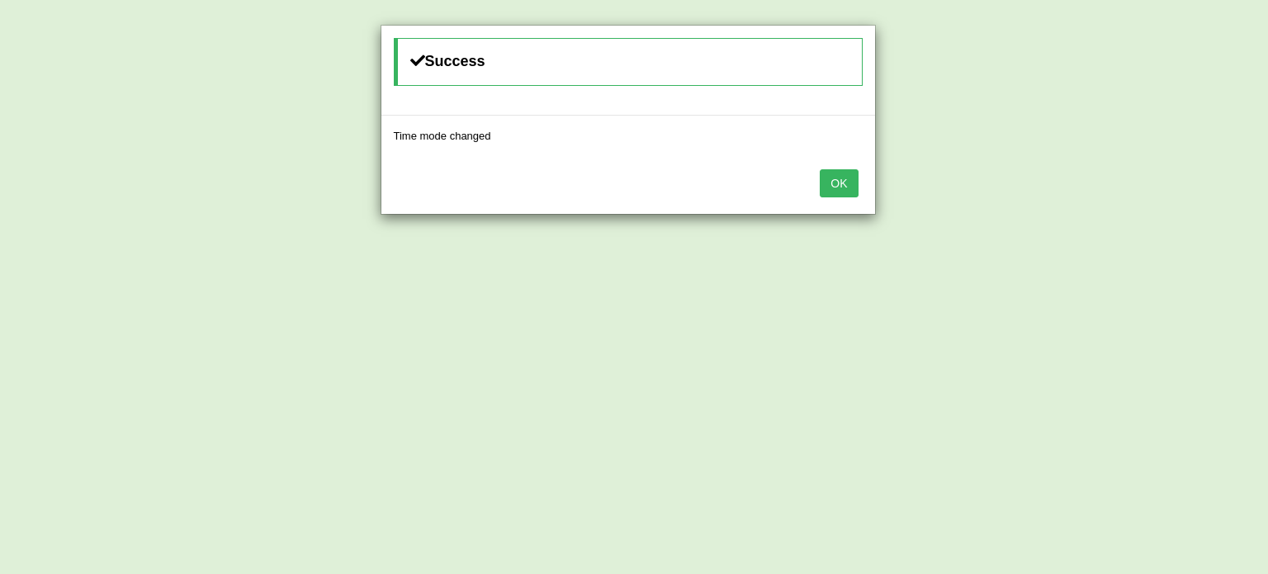
click at [853, 166] on div "OK" at bounding box center [628, 185] width 494 height 58
click at [846, 170] on button "OK" at bounding box center [839, 183] width 38 height 28
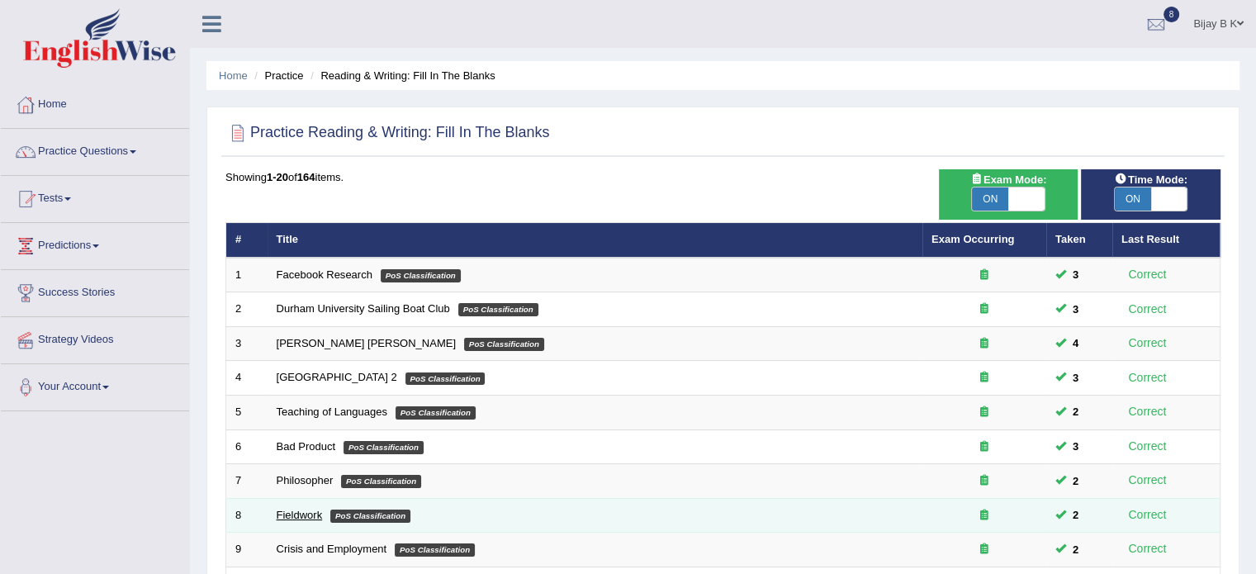
click at [303, 512] on link "Fieldwork" at bounding box center [300, 515] width 46 height 12
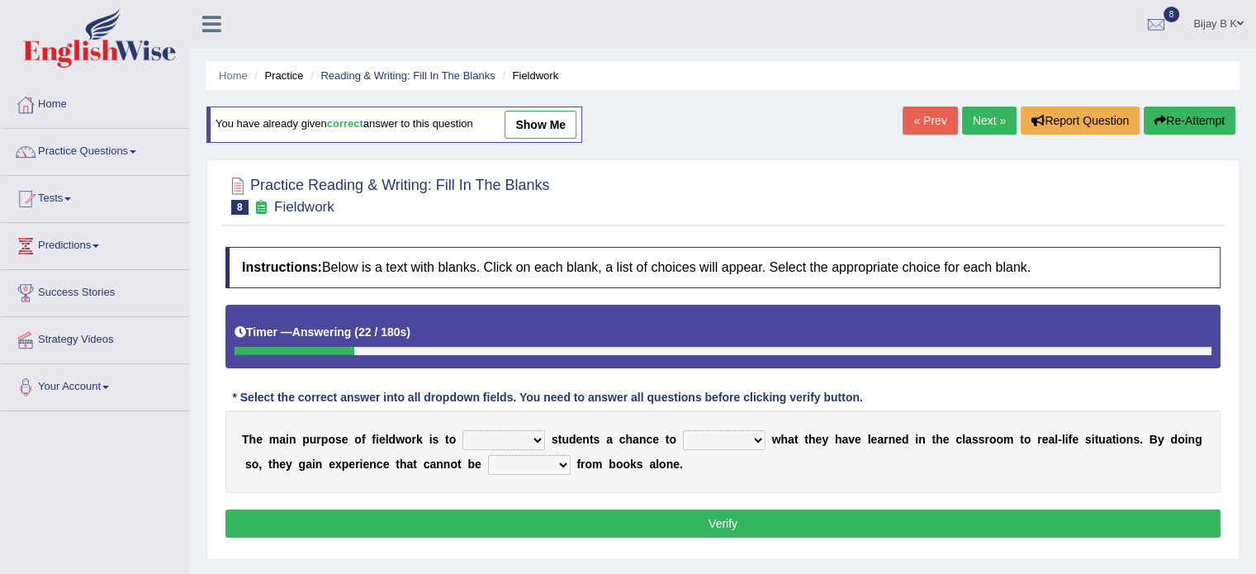
click at [530, 434] on select "resemble stow rave offer" at bounding box center [503, 440] width 83 height 20
select select "offer"
click at [462, 430] on select "resemble stow rave offer" at bounding box center [503, 440] width 83 height 20
click at [698, 435] on select "compare align apply dismount" at bounding box center [724, 440] width 83 height 20
select select "apply"
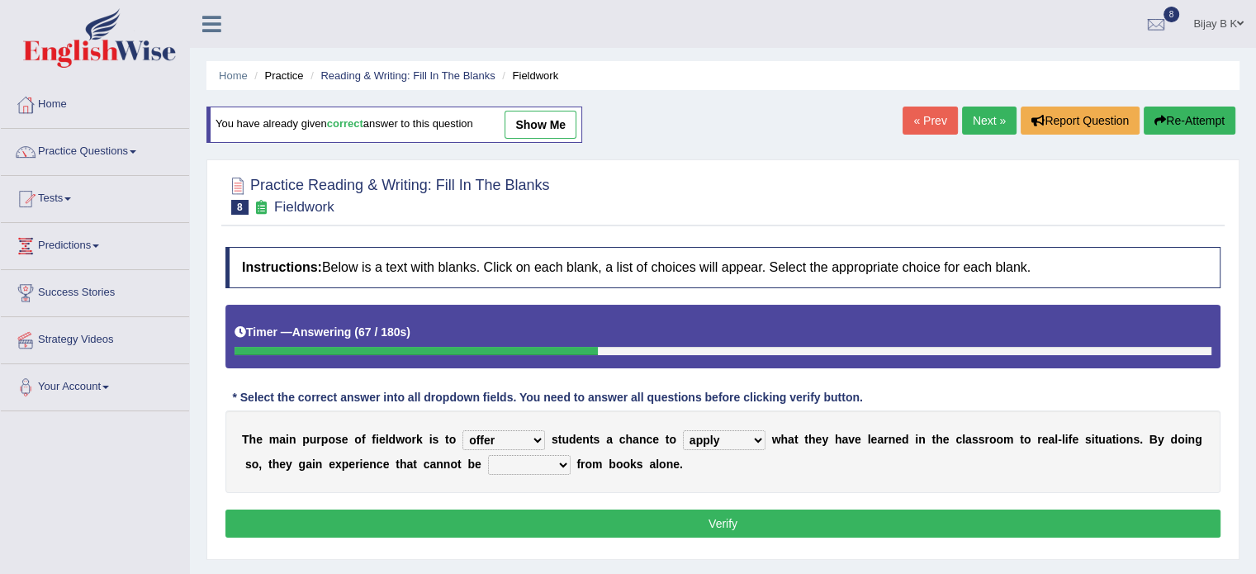
click at [683, 430] on select "compare align apply dismount" at bounding box center [724, 440] width 83 height 20
click at [551, 455] on select "originated prepared obtained touted" at bounding box center [529, 465] width 83 height 20
select select "obtained"
click at [488, 455] on select "originated prepared obtained touted" at bounding box center [529, 465] width 83 height 20
click at [759, 514] on button "Verify" at bounding box center [722, 523] width 995 height 28
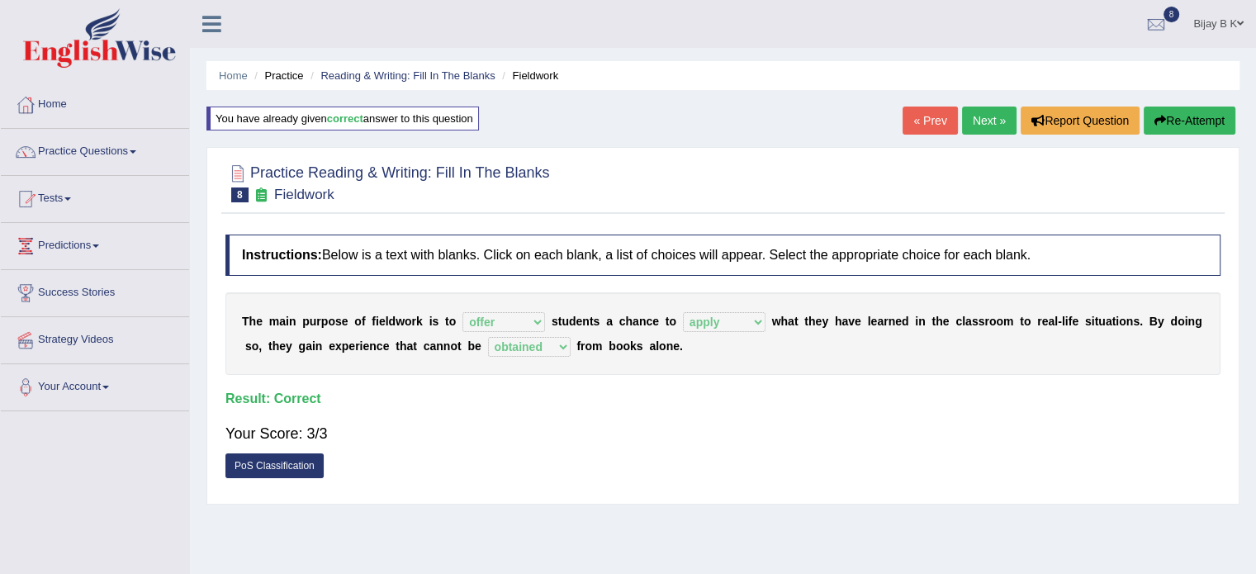
click at [991, 114] on link "Next »" at bounding box center [989, 120] width 54 height 28
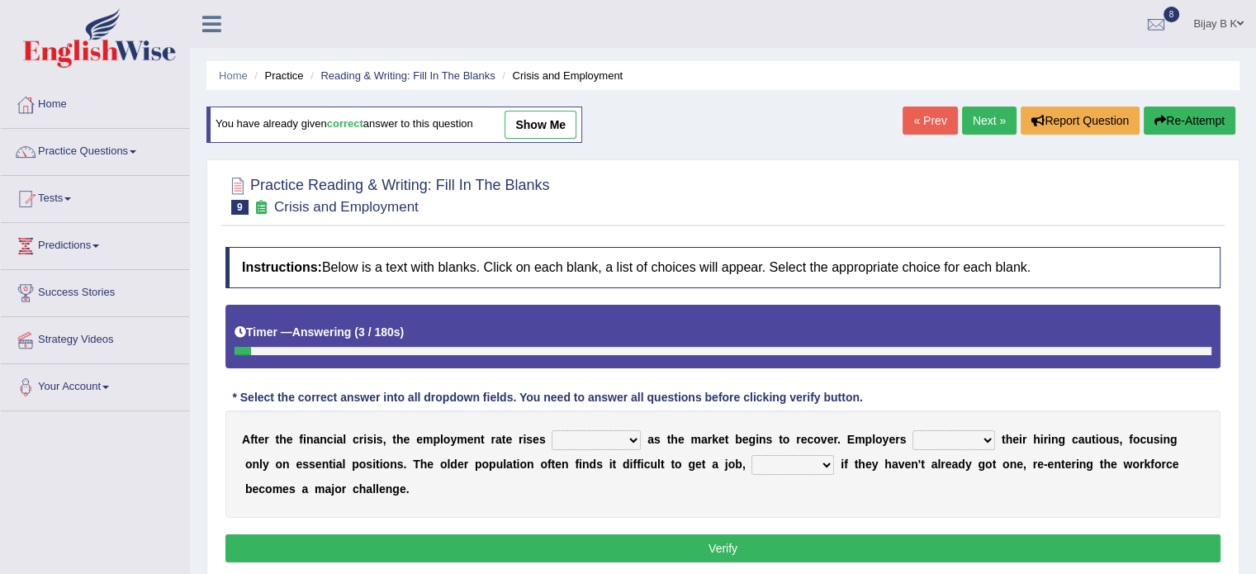
click at [575, 435] on select "normally conversely strenuously sharply" at bounding box center [595, 440] width 89 height 20
select select "strenuously"
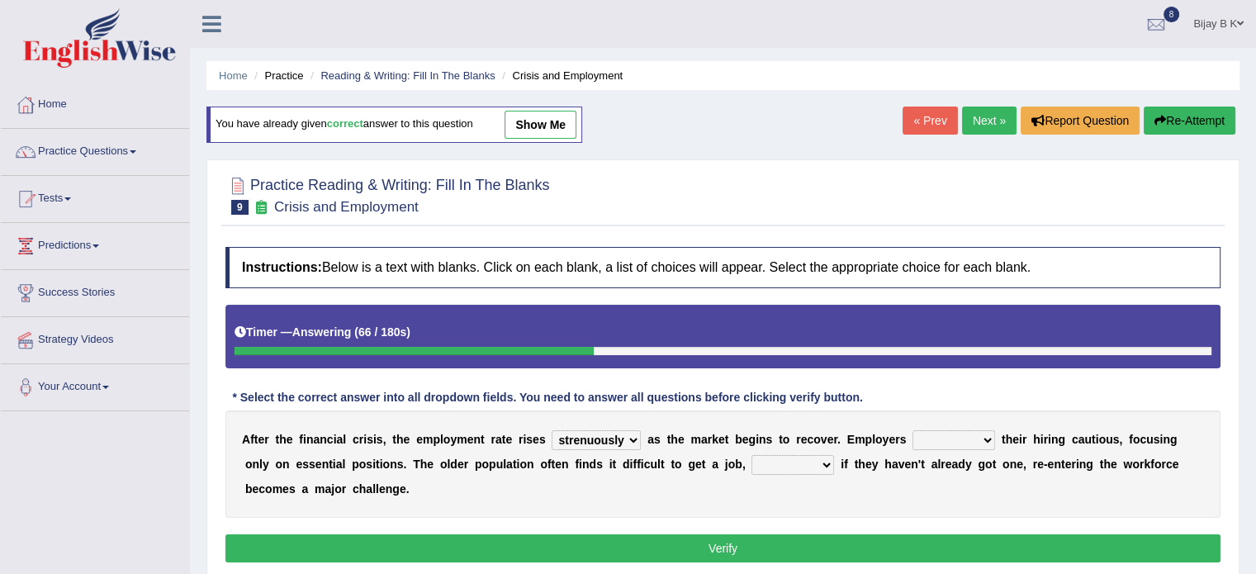
click at [551, 430] on select "normally conversely strenuously sharply" at bounding box center [595, 440] width 89 height 20
click at [949, 438] on select "keeping kept keep are kept" at bounding box center [953, 440] width 83 height 20
select select "keep"
click at [912, 430] on select "keeping kept keep are kept" at bounding box center [953, 440] width 83 height 20
click at [772, 458] on select "although while then because" at bounding box center [792, 465] width 83 height 20
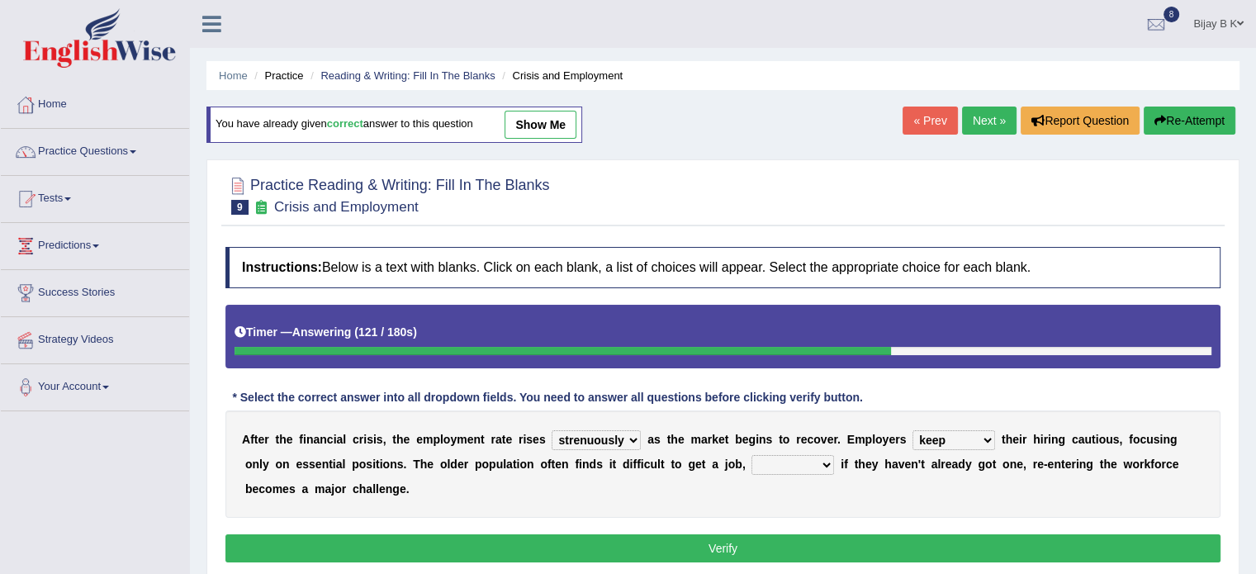
select select "because"
click at [751, 455] on select "although while then because" at bounding box center [792, 465] width 83 height 20
click at [636, 536] on button "Verify" at bounding box center [722, 548] width 995 height 28
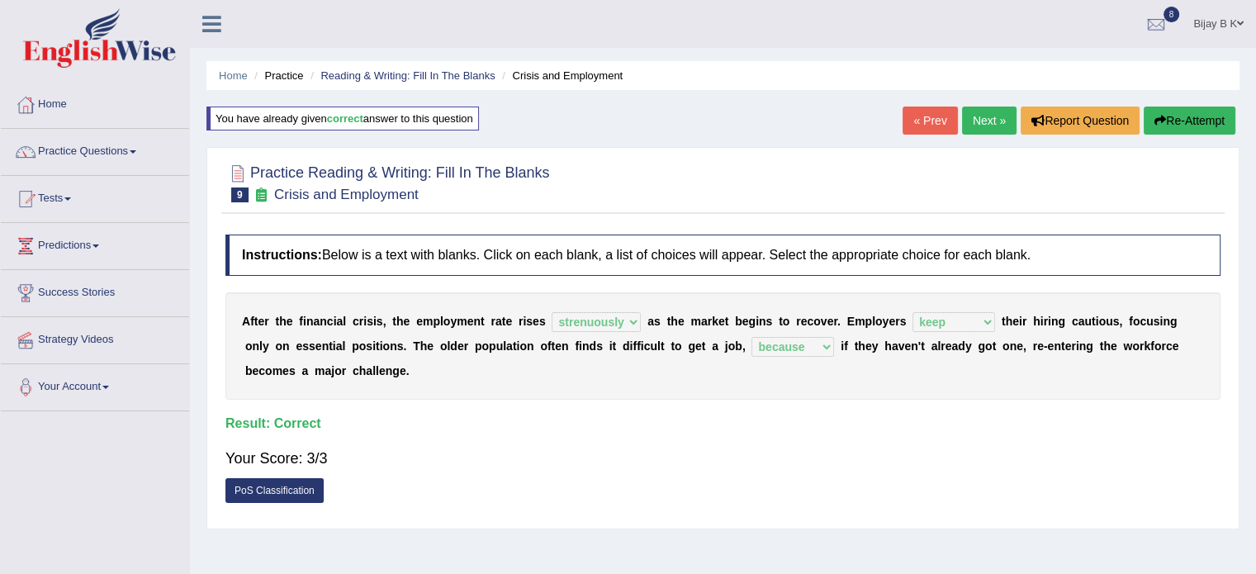
drag, startPoint x: 890, startPoint y: 82, endPoint x: 977, endPoint y: 116, distance: 94.1
click at [977, 116] on div "Home Practice Reading & Writing: Fill In The Blanks Crisis and Employment You h…" at bounding box center [723, 413] width 1066 height 826
click at [977, 116] on link "Next »" at bounding box center [989, 120] width 54 height 28
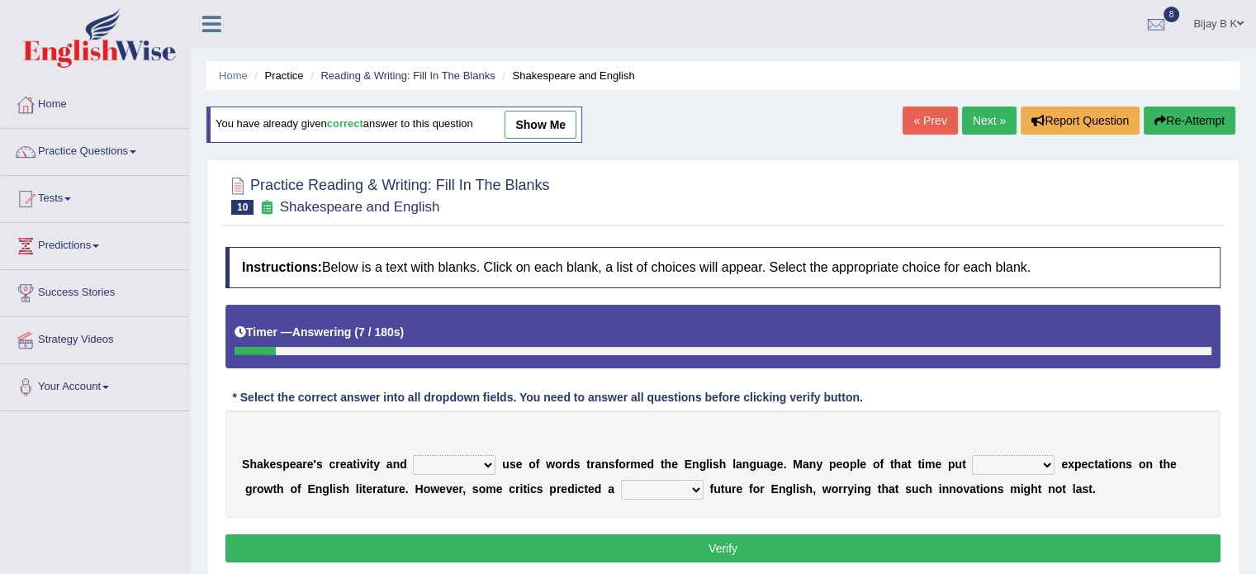
click at [430, 461] on select "idealized intensive fancied inventive" at bounding box center [454, 465] width 83 height 20
click at [552, 115] on link "show me" at bounding box center [540, 125] width 72 height 28
select select "inventive"
select select "high"
select select "daunting"
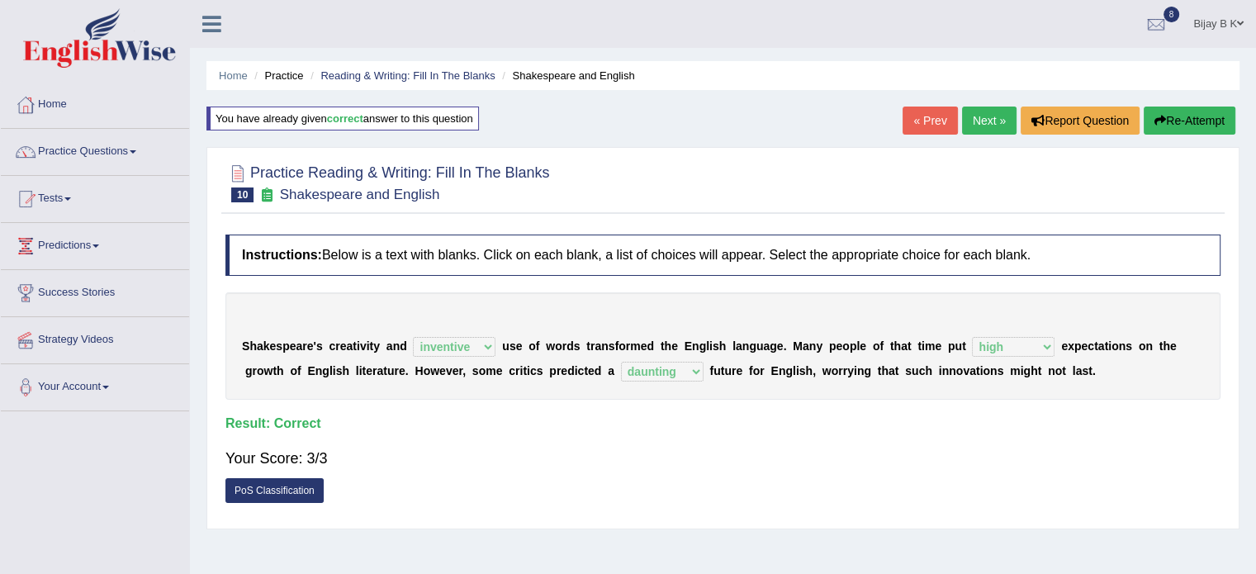
click at [552, 115] on div "Home Practice Reading & Writing: Fill In The Blanks Shakespeare and English You…" at bounding box center [723, 413] width 1066 height 826
click at [924, 108] on link "« Prev" at bounding box center [929, 120] width 54 height 28
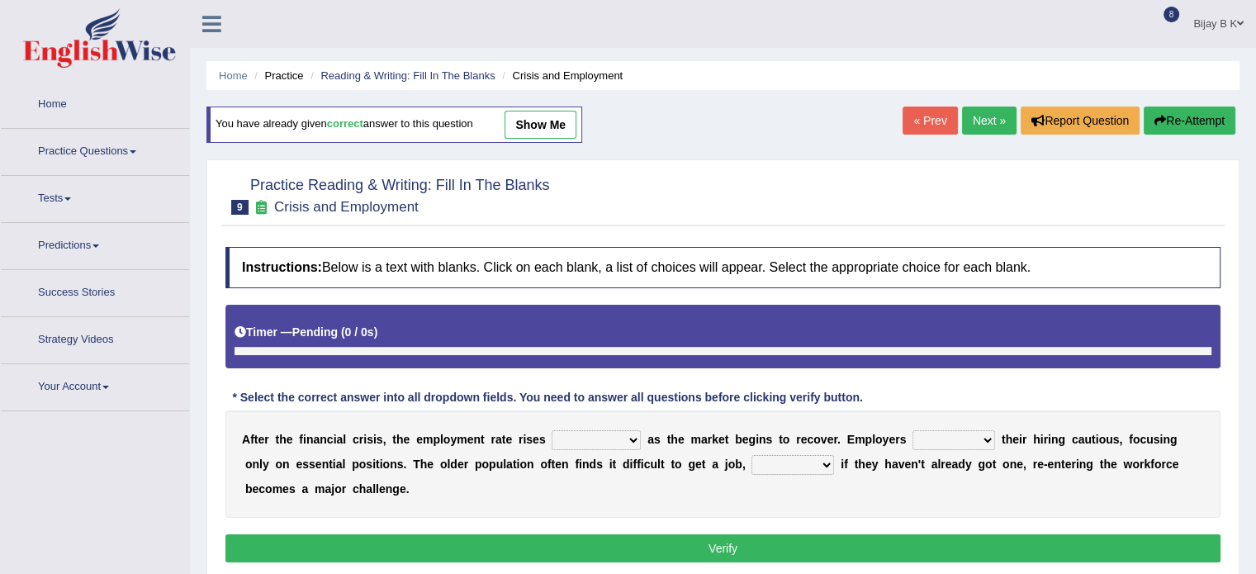
click at [968, 117] on link "Next »" at bounding box center [989, 120] width 54 height 28
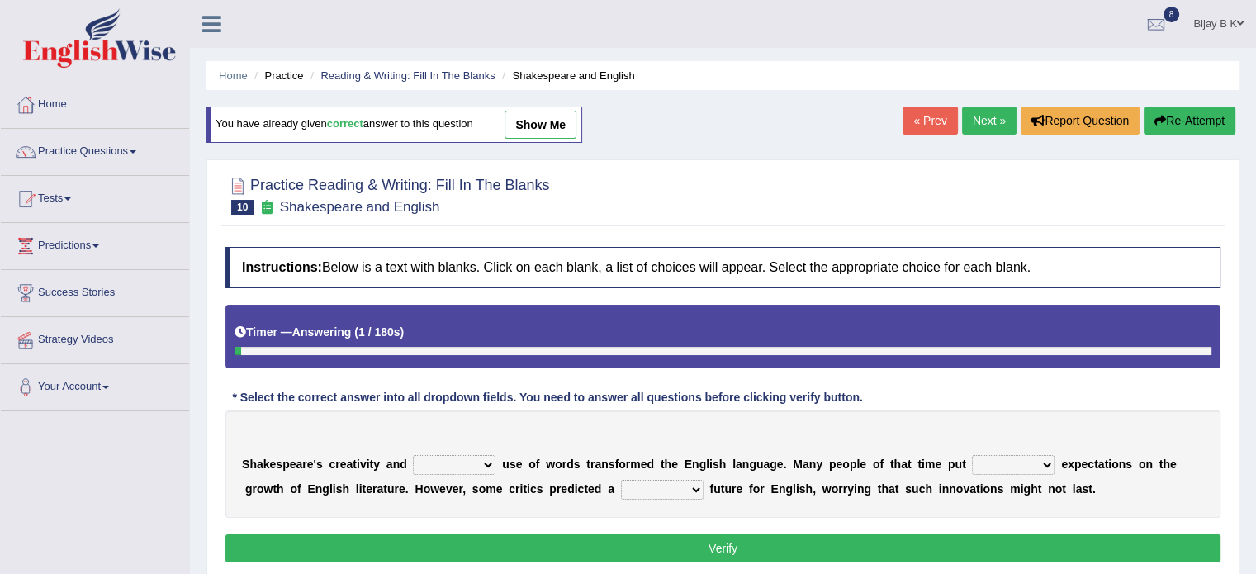
click at [454, 452] on div "S h a k e s p e a r e ' s c r e a t i v i t y a n d idealized intensive fancied…" at bounding box center [722, 463] width 995 height 107
click at [452, 461] on select "idealized intensive fancied inventive" at bounding box center [454, 465] width 83 height 20
select select "inventive"
click at [413, 455] on select "idealized intensive fancied inventive" at bounding box center [454, 465] width 83 height 20
click at [1037, 466] on select "wide much high more" at bounding box center [1013, 465] width 83 height 20
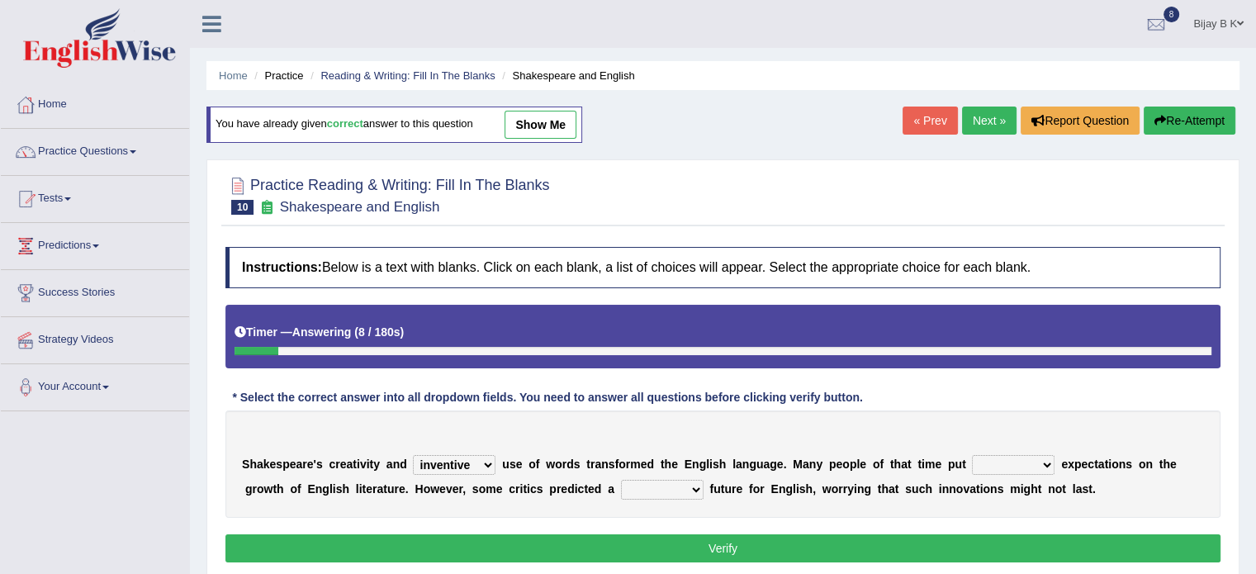
select select "high"
click at [972, 455] on select "wide much high more" at bounding box center [1013, 465] width 83 height 20
click at [646, 482] on select "monetary promising irresistible daunting" at bounding box center [662, 490] width 83 height 20
select select "daunting"
click at [621, 480] on select "monetary promising irresistible daunting" at bounding box center [662, 490] width 83 height 20
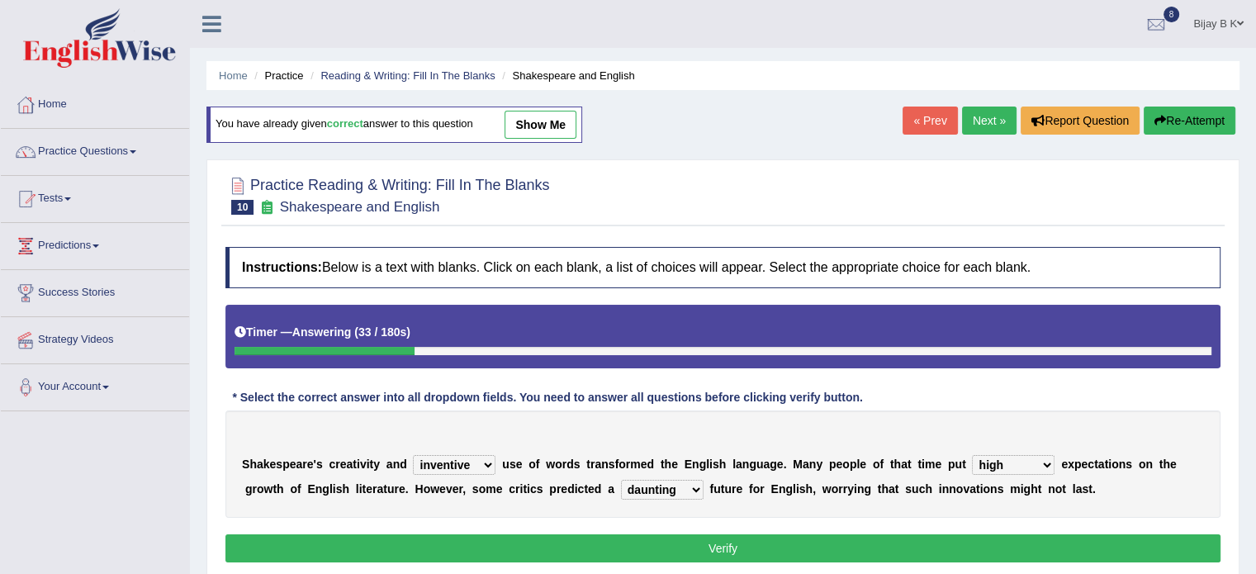
click at [476, 461] on select "idealized intensive fancied inventive" at bounding box center [454, 465] width 83 height 20
click at [717, 548] on button "Verify" at bounding box center [722, 548] width 995 height 28
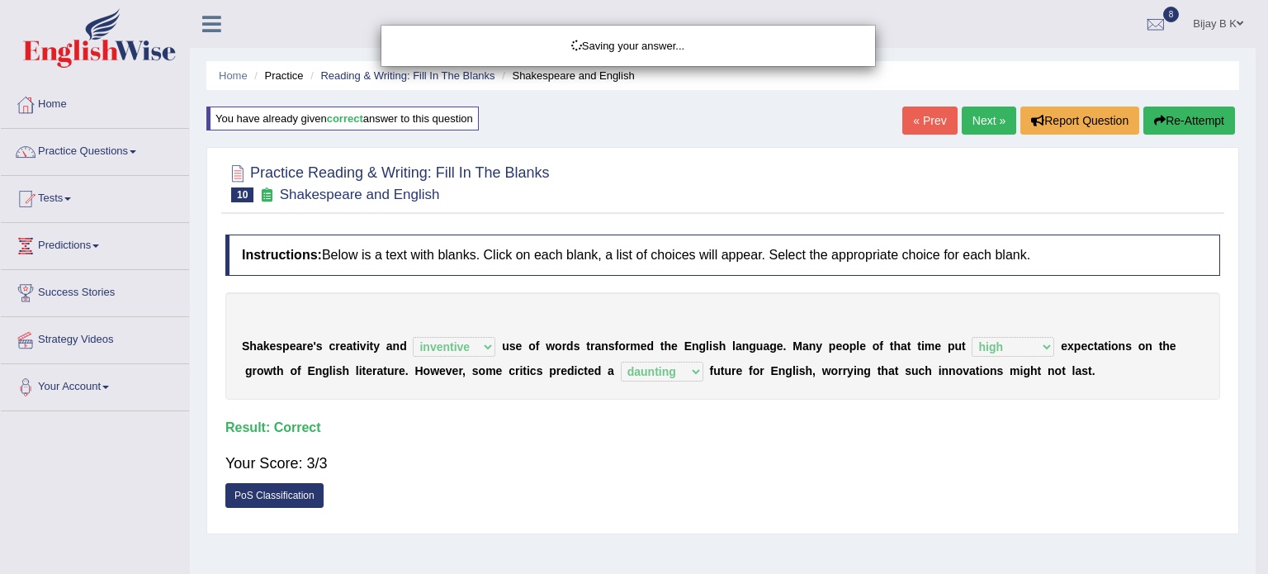
click at [717, 548] on body "Toggle navigation Home Practice Questions Speaking Practice Read Aloud Repeat S…" at bounding box center [634, 287] width 1268 height 574
